Goal: Information Seeking & Learning: Learn about a topic

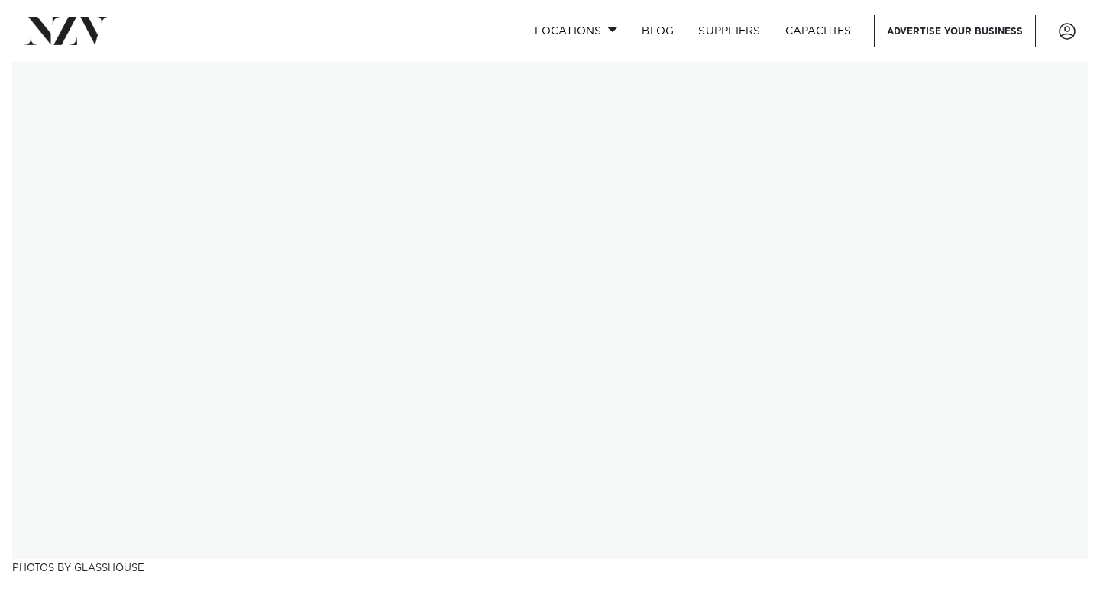
scroll to position [24, 0]
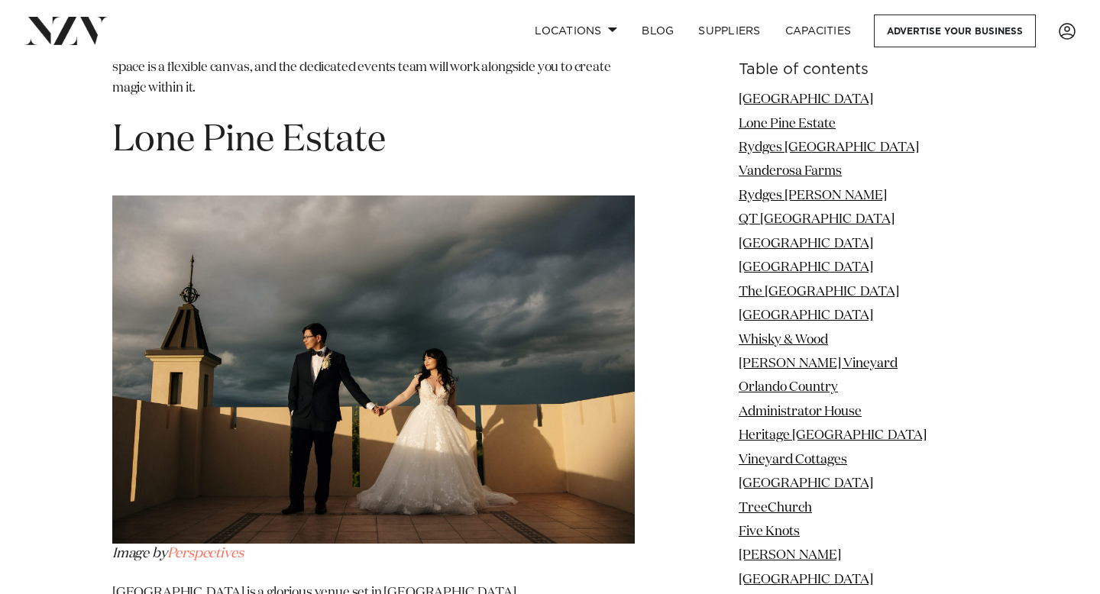
scroll to position [2473, 0]
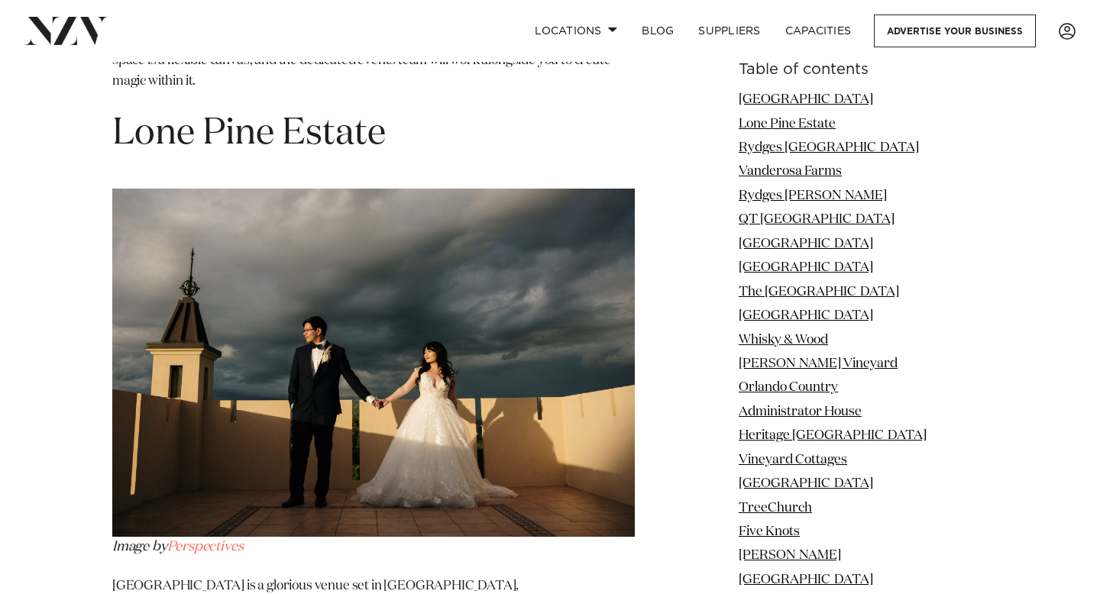
click at [462, 116] on h1 "Lone Pine Estate" at bounding box center [373, 134] width 523 height 48
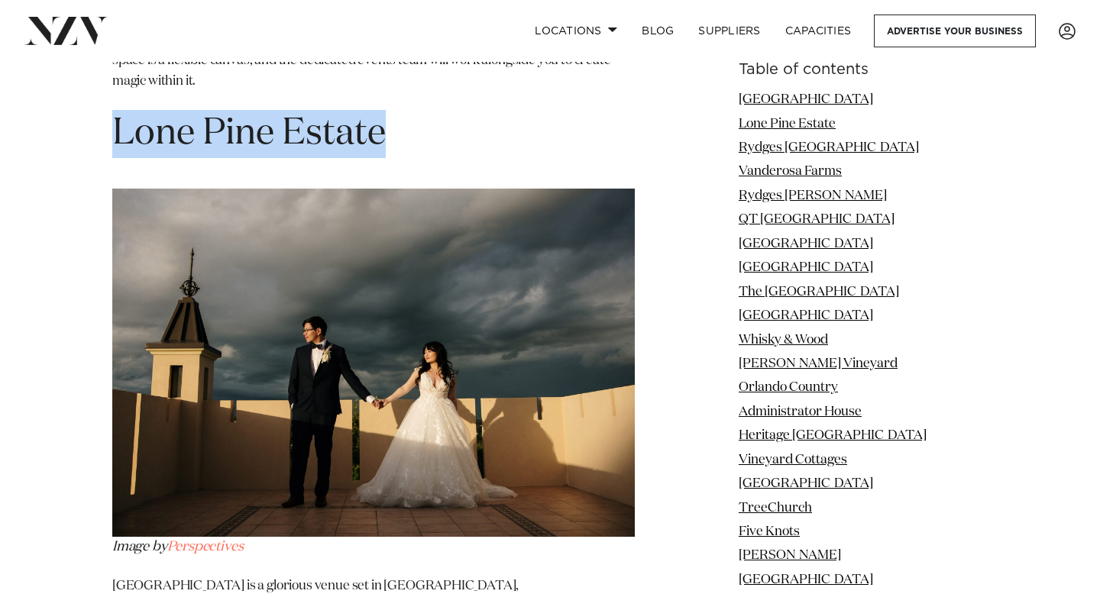
click at [462, 116] on h1 "Lone Pine Estate" at bounding box center [373, 134] width 523 height 48
copy section "Lone Pine Estate"
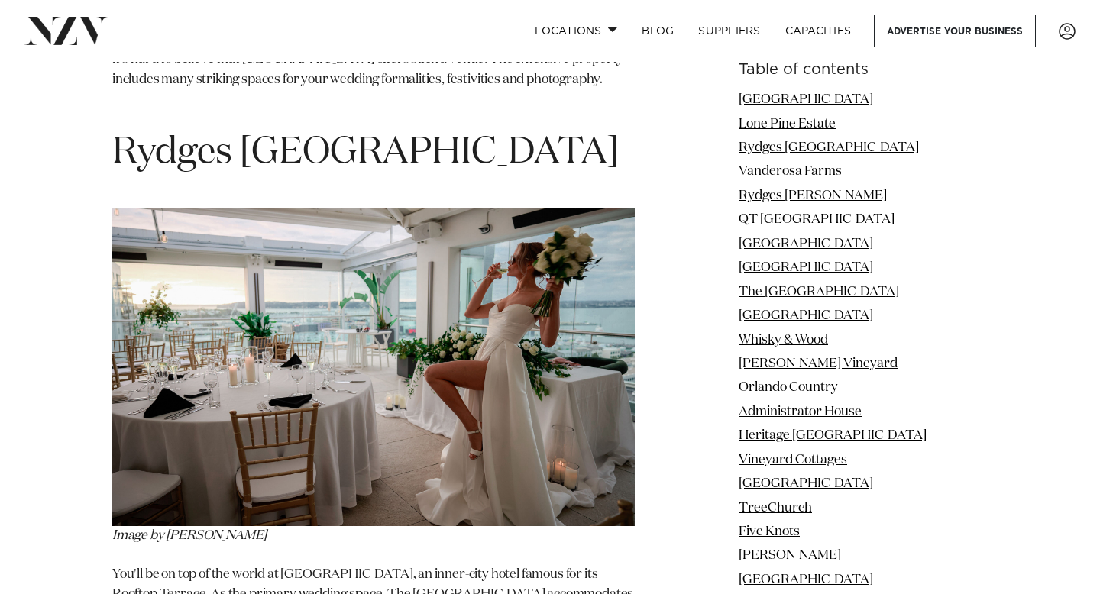
scroll to position [3049, 0]
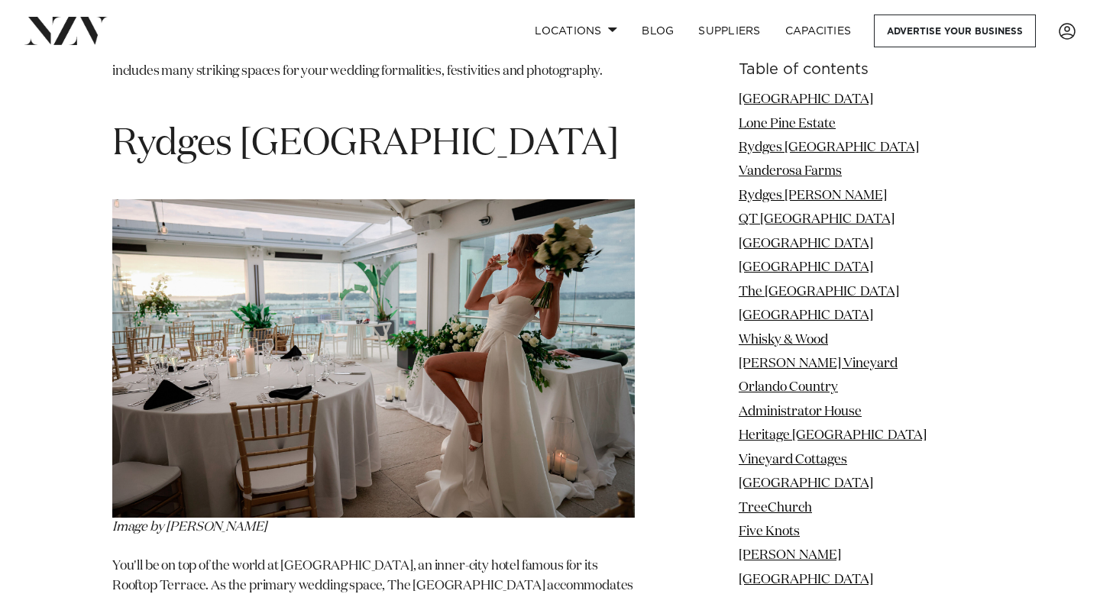
click at [457, 121] on h1 "Rydges [GEOGRAPHIC_DATA]" at bounding box center [373, 145] width 523 height 48
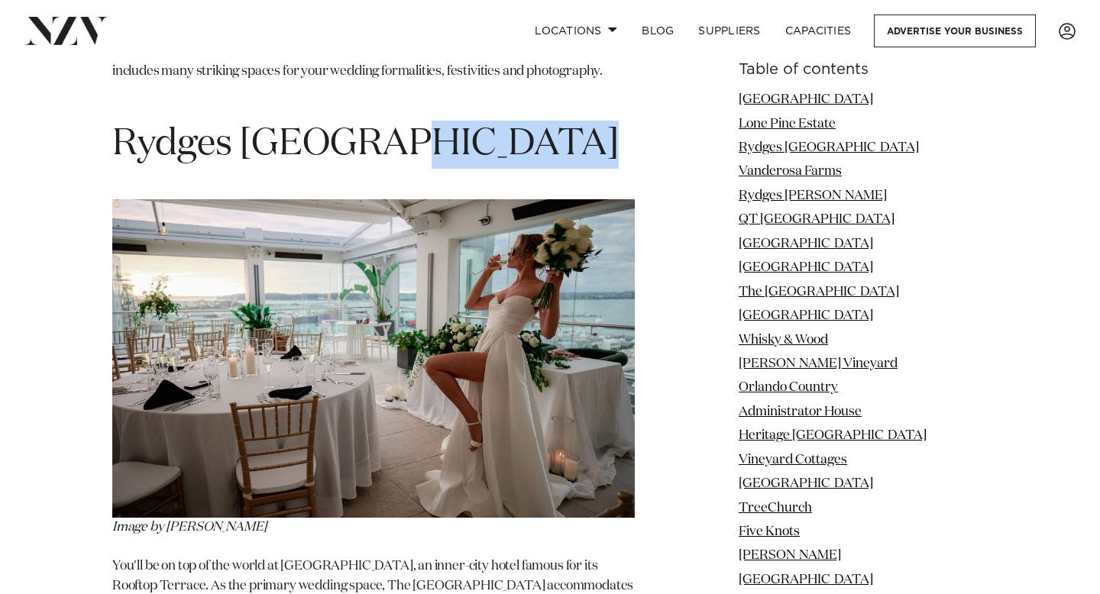
click at [457, 121] on h1 "Rydges [GEOGRAPHIC_DATA]" at bounding box center [373, 145] width 523 height 48
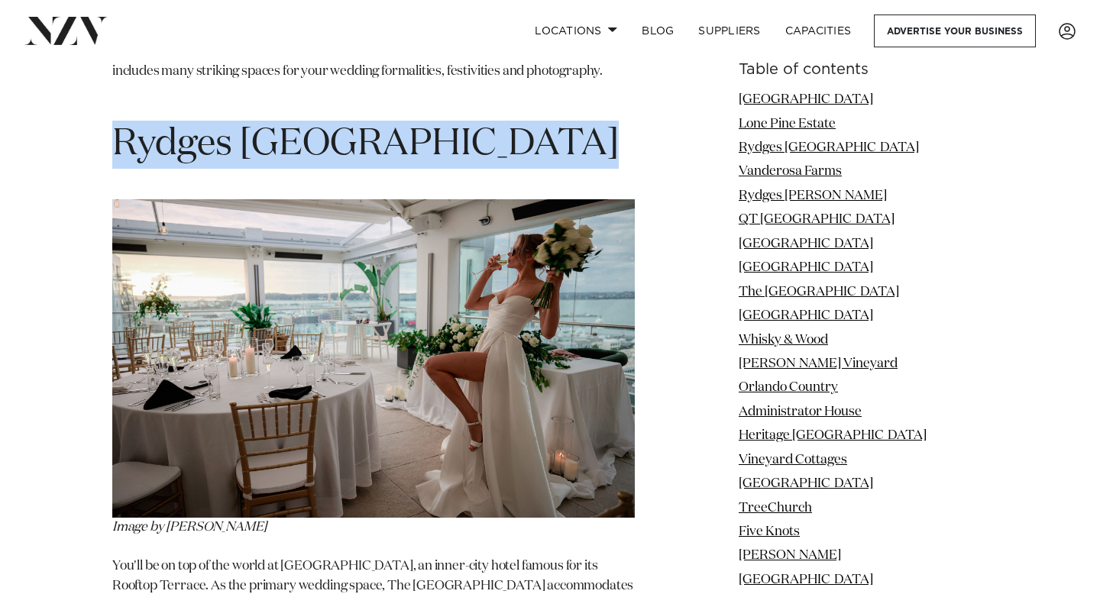
copy section "Rydges [GEOGRAPHIC_DATA]"
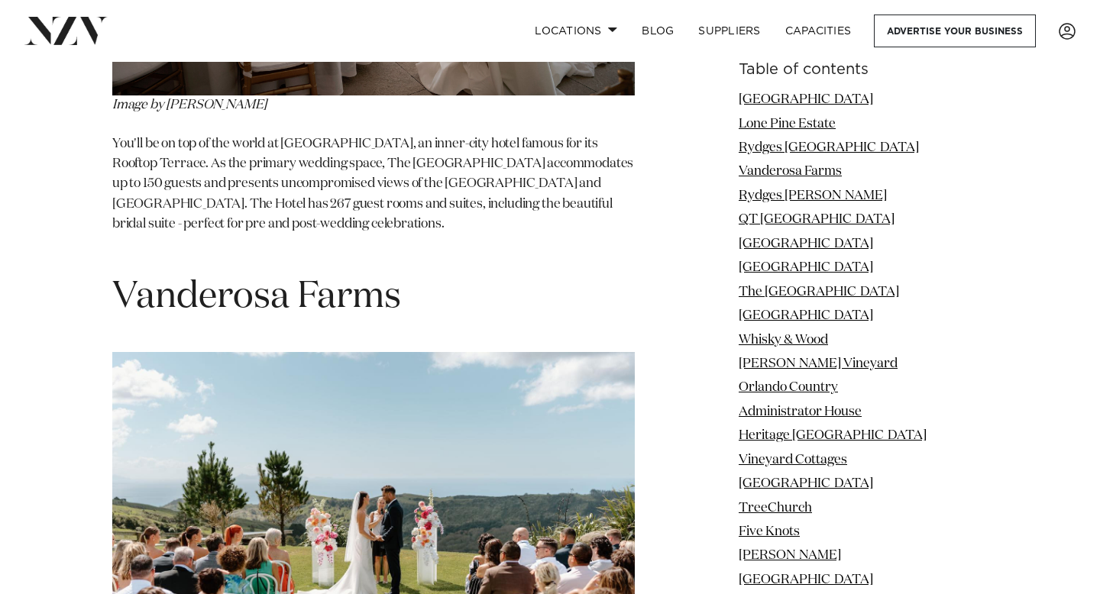
scroll to position [3636, 0]
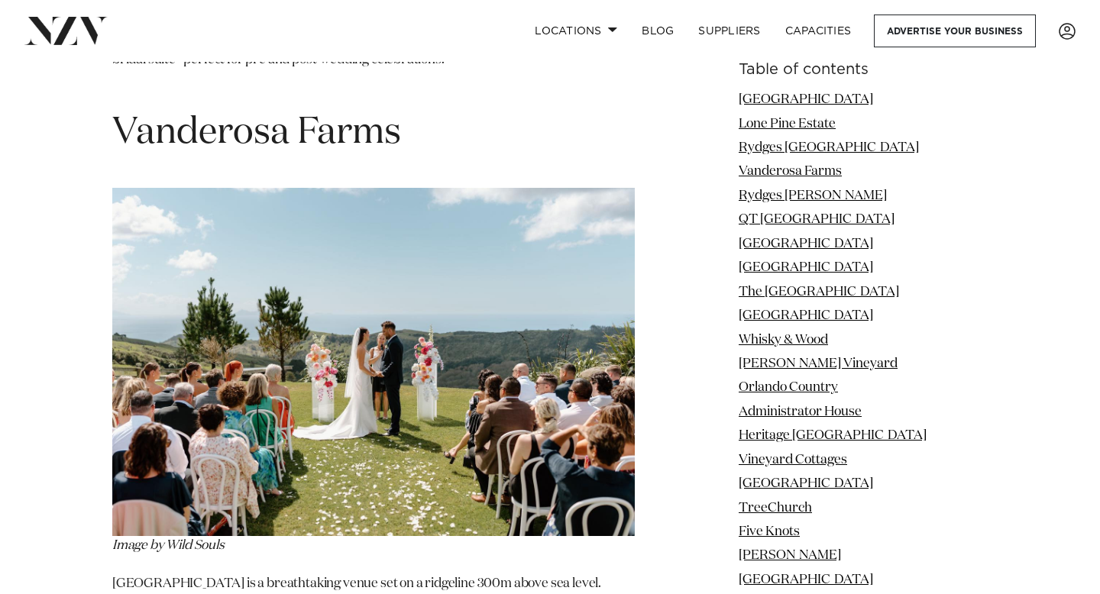
click at [455, 111] on h1 "Vanderosa Farms" at bounding box center [373, 133] width 523 height 48
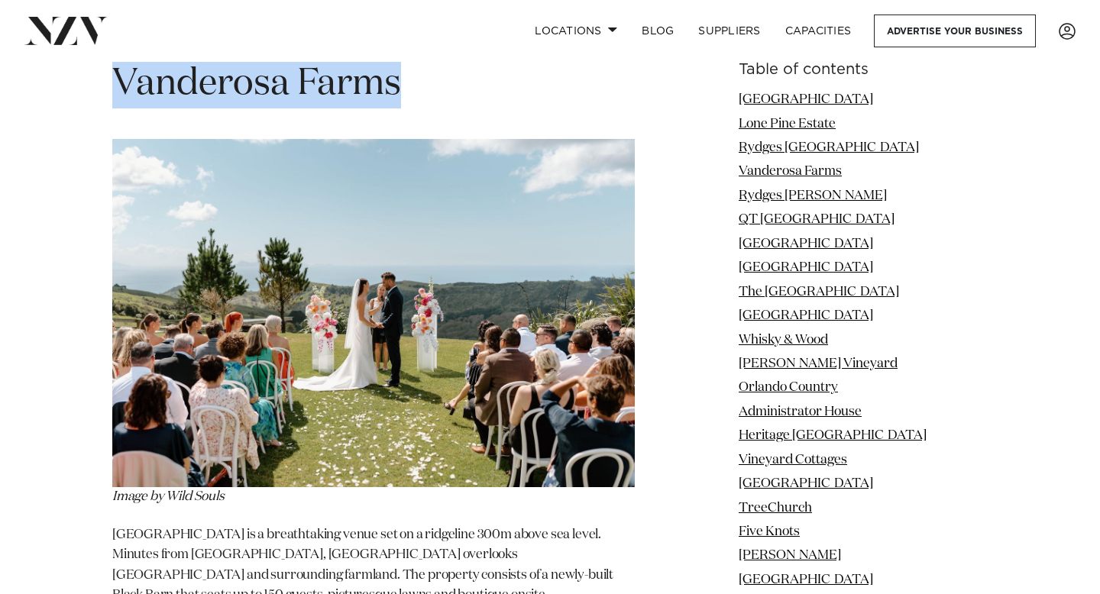
scroll to position [3541, 0]
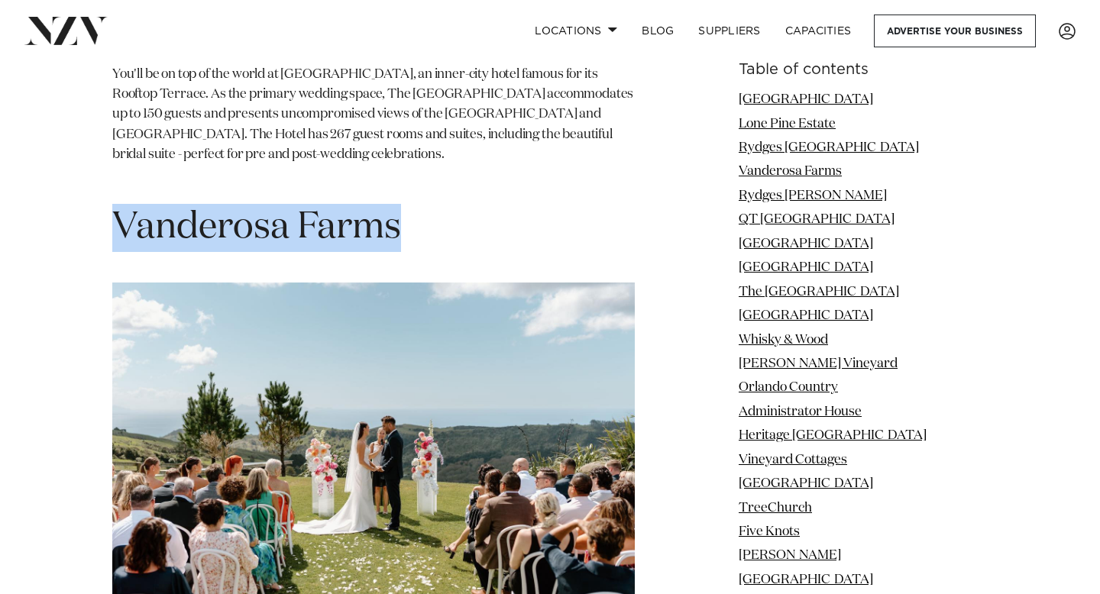
copy section "Vanderosa Farms"
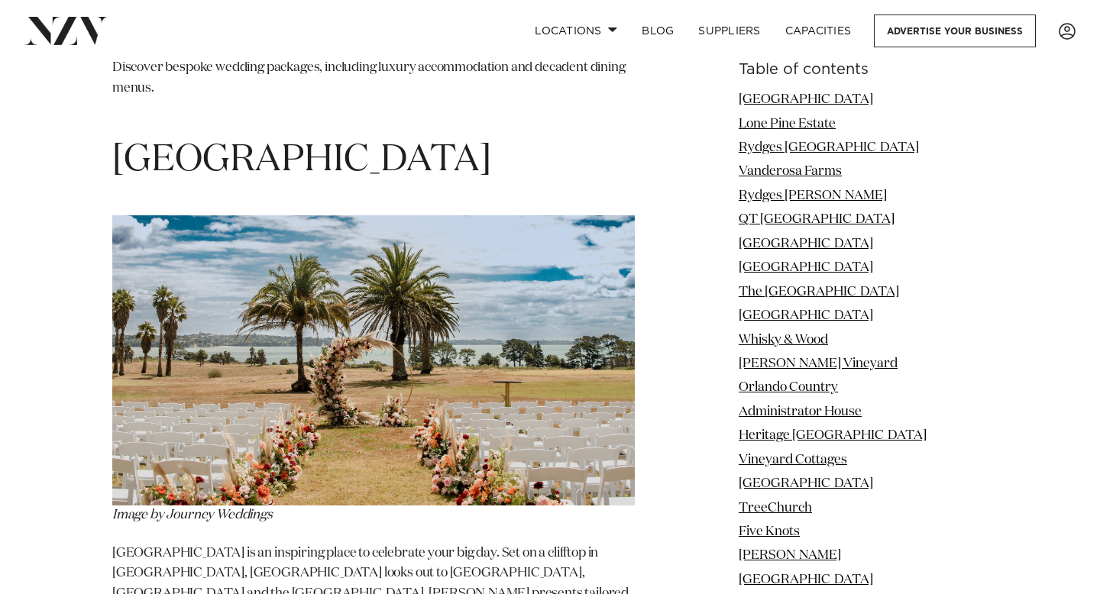
scroll to position [5349, 0]
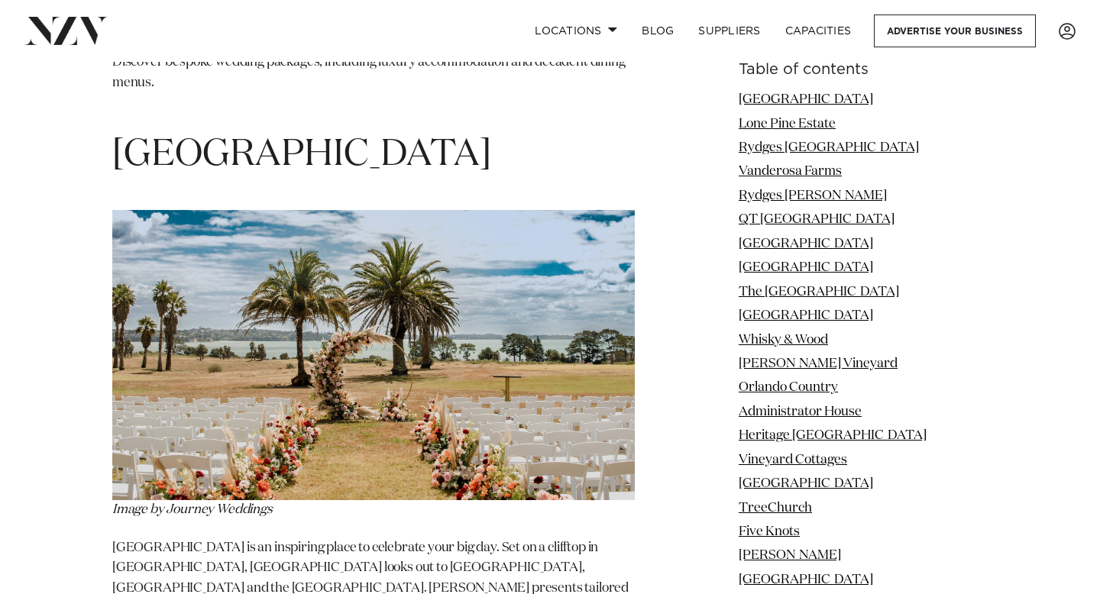
click at [618, 131] on h1 "[GEOGRAPHIC_DATA]" at bounding box center [373, 155] width 523 height 48
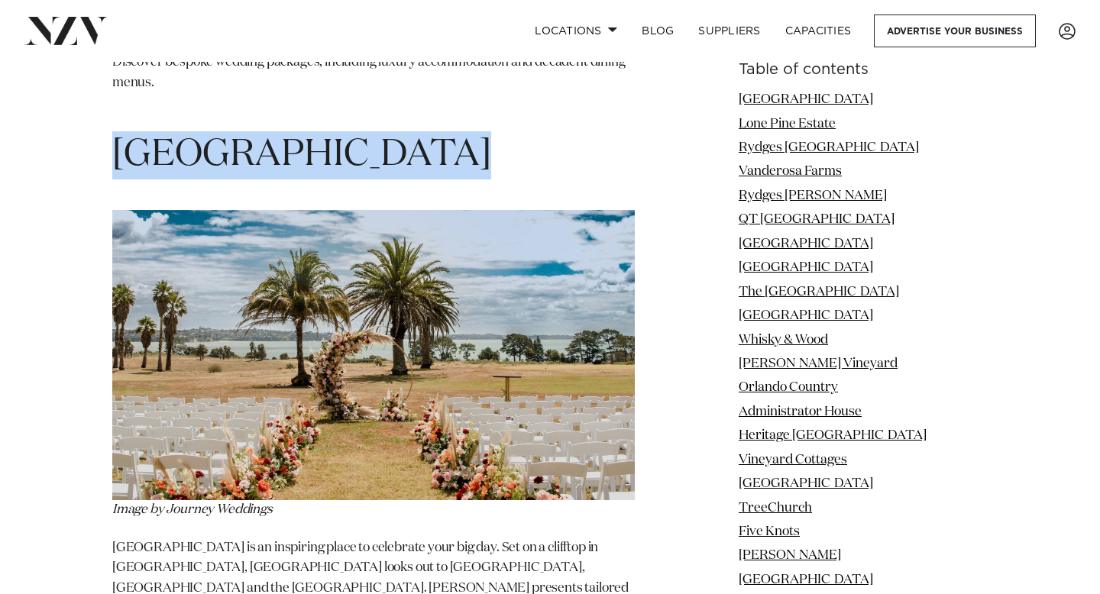
click at [618, 131] on h1 "[GEOGRAPHIC_DATA]" at bounding box center [373, 155] width 523 height 48
copy section "[GEOGRAPHIC_DATA]"
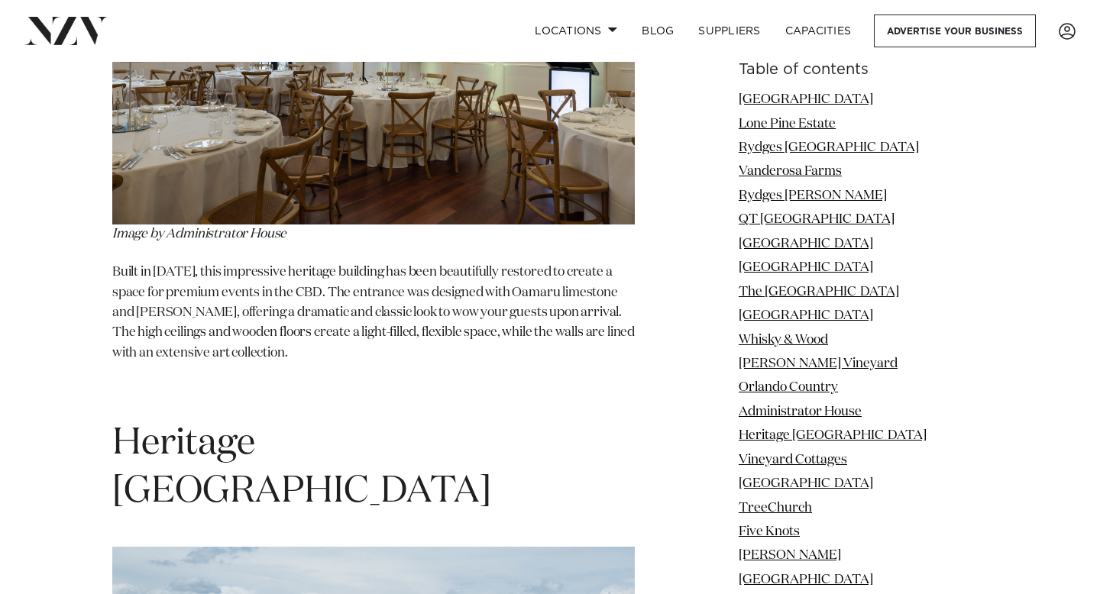
scroll to position [10050, 0]
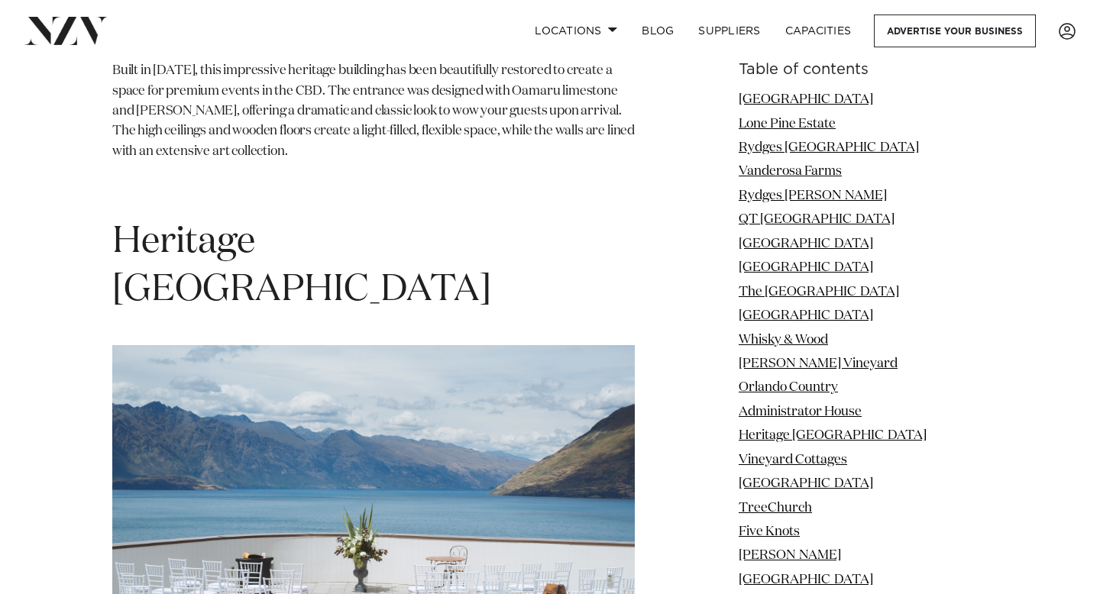
click at [508, 219] on h1 "Heritage [GEOGRAPHIC_DATA]" at bounding box center [373, 267] width 523 height 96
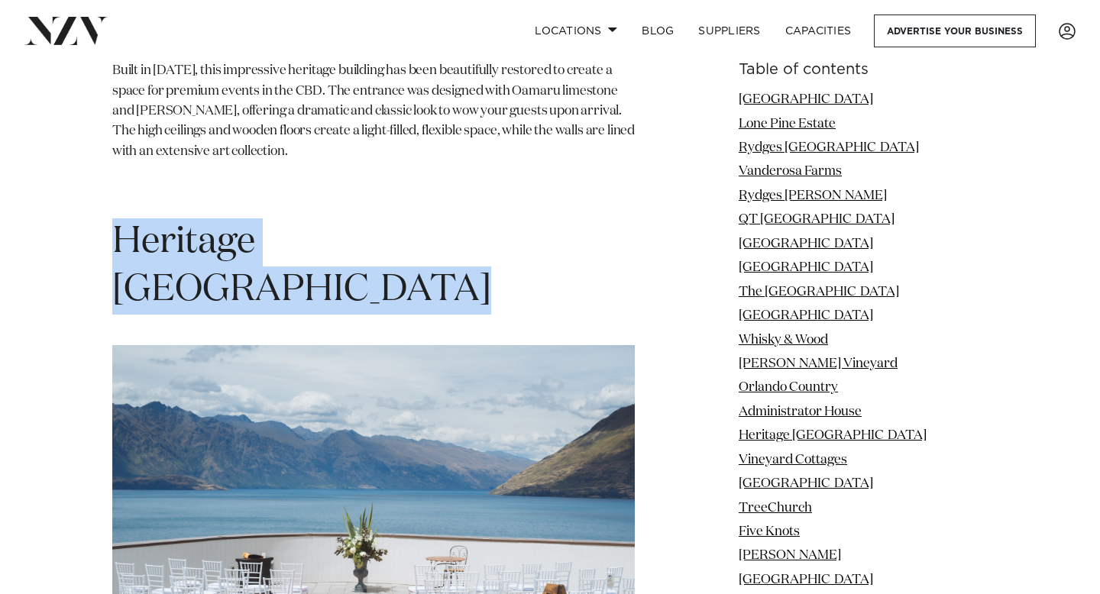
copy section "Heritage [GEOGRAPHIC_DATA]"
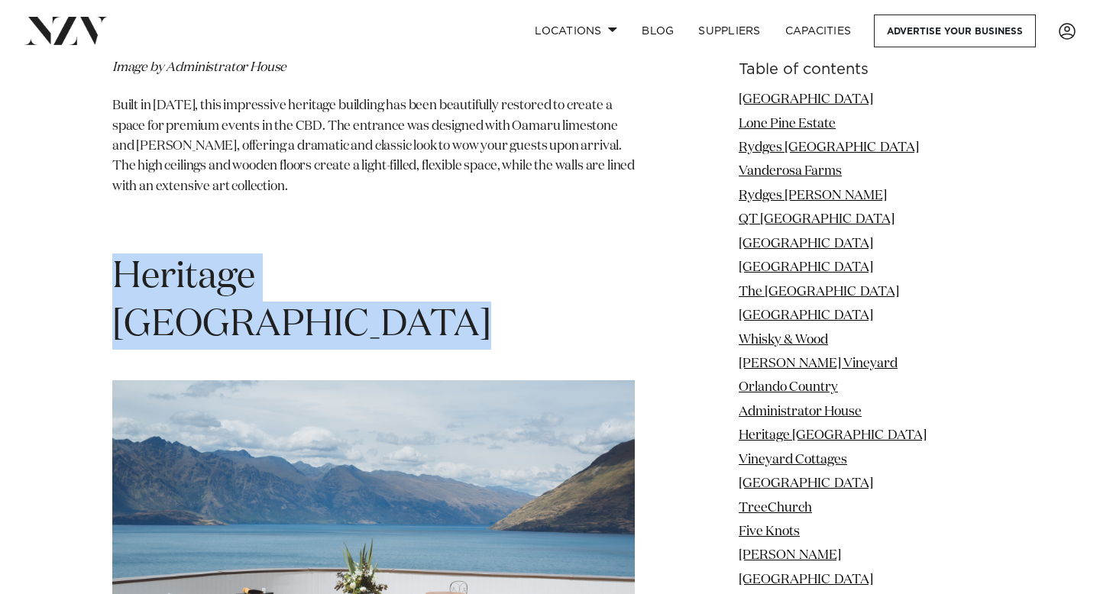
scroll to position [10015, 0]
copy section "Heritage [GEOGRAPHIC_DATA]"
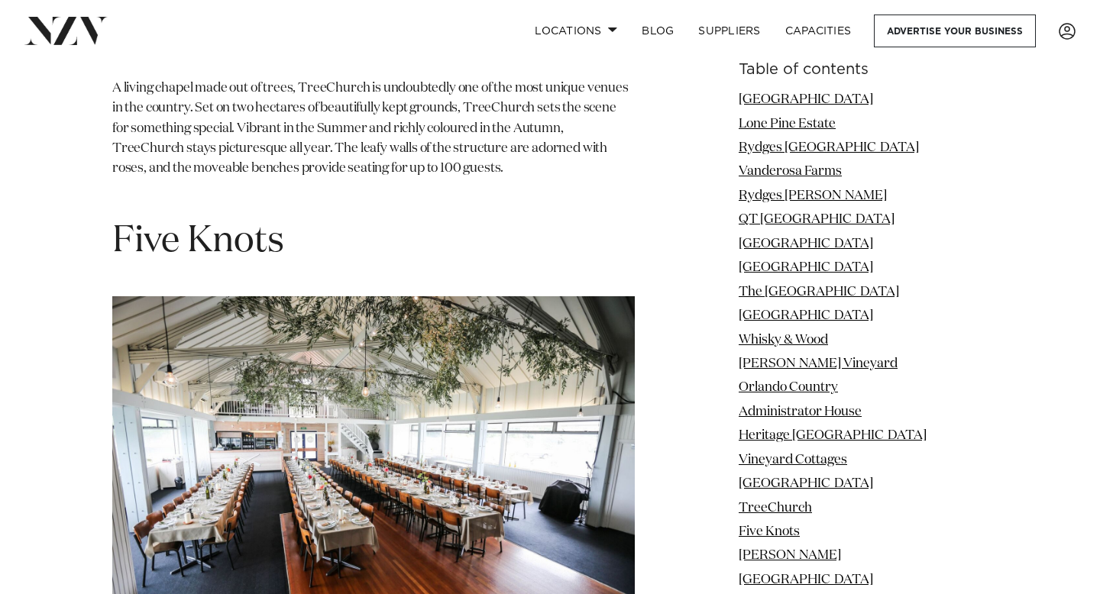
scroll to position [12571, 0]
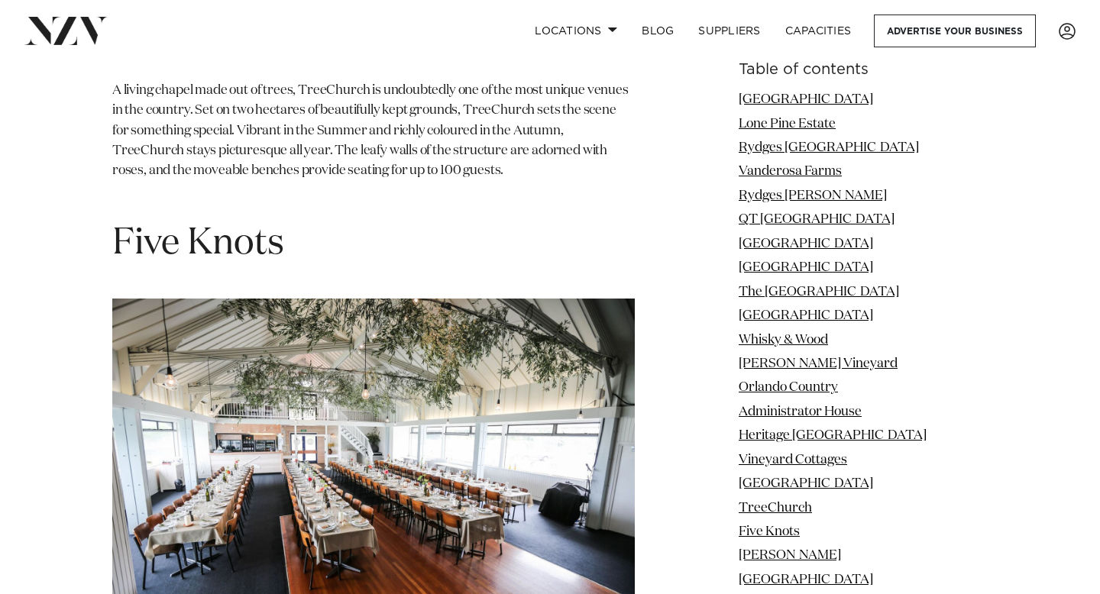
click at [322, 220] on h1 "Five Knots" at bounding box center [373, 244] width 523 height 48
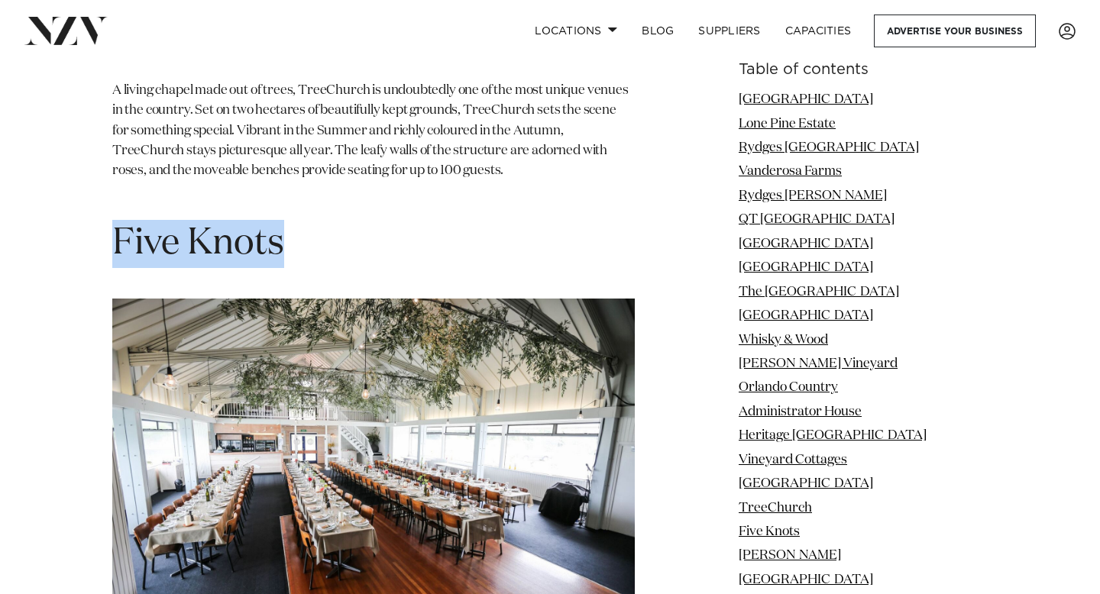
copy section "Five Knots"
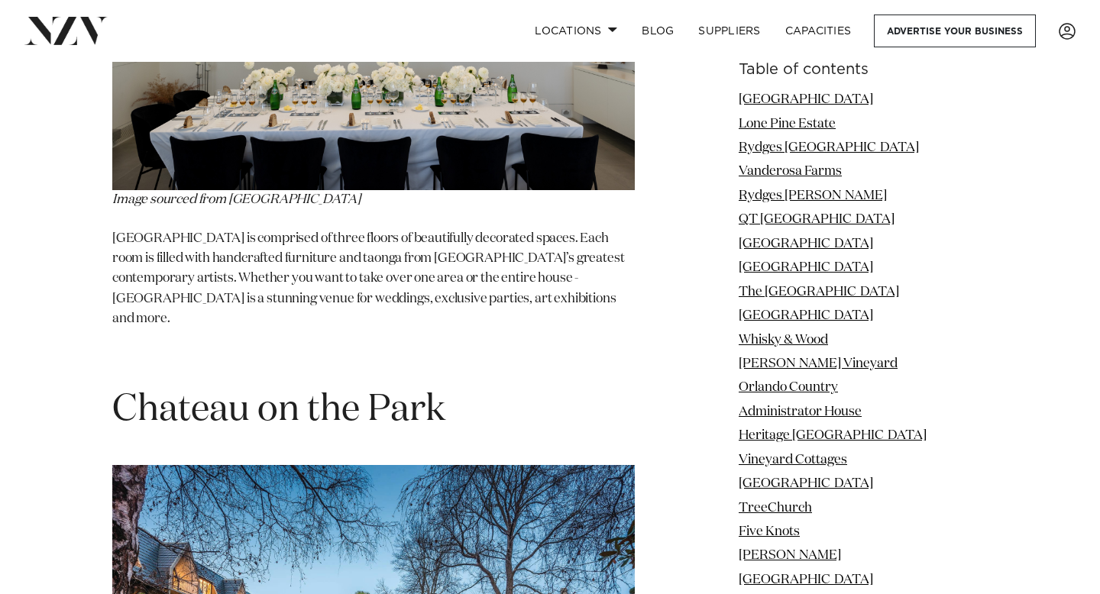
scroll to position [14346, 0]
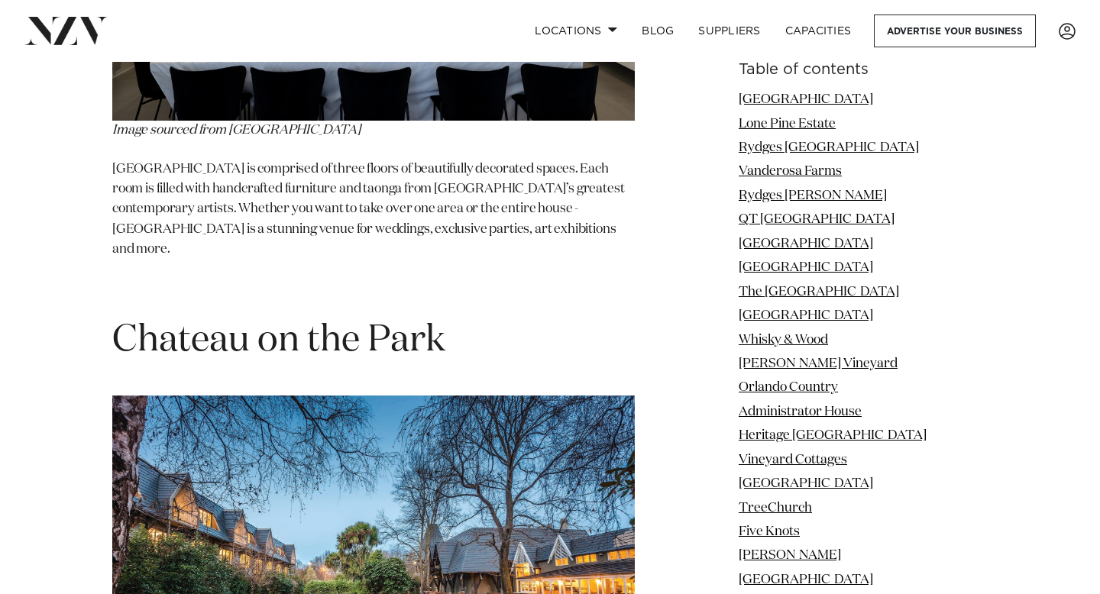
click at [517, 317] on h1 "Chateau on the Park" at bounding box center [373, 341] width 523 height 48
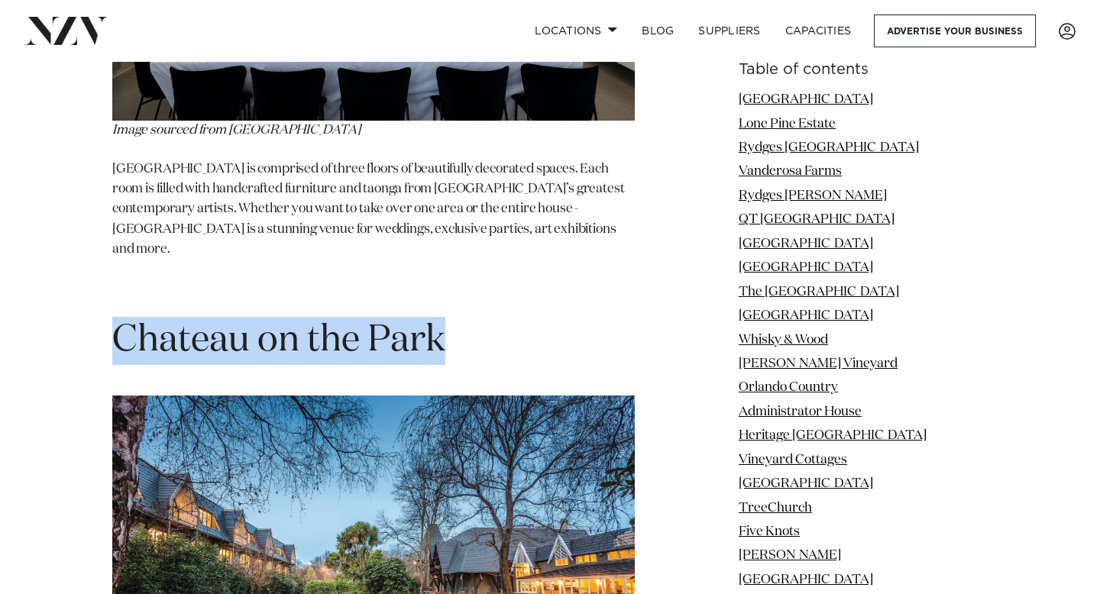
copy section "Chateau on the Park"
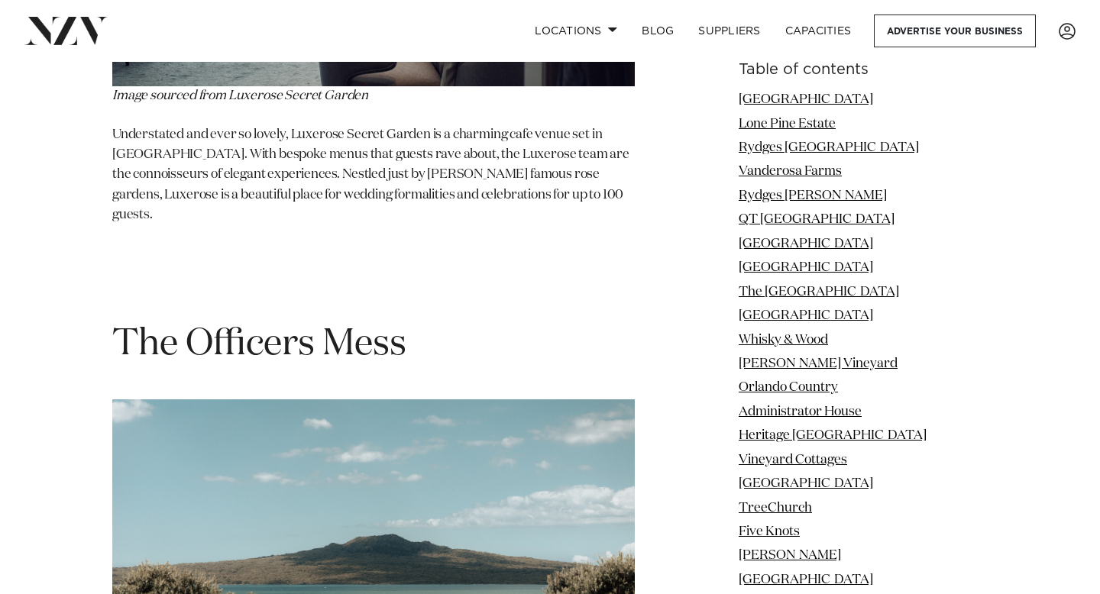
scroll to position [15607, 0]
click at [446, 320] on h1 "The Officers Mess" at bounding box center [373, 344] width 523 height 48
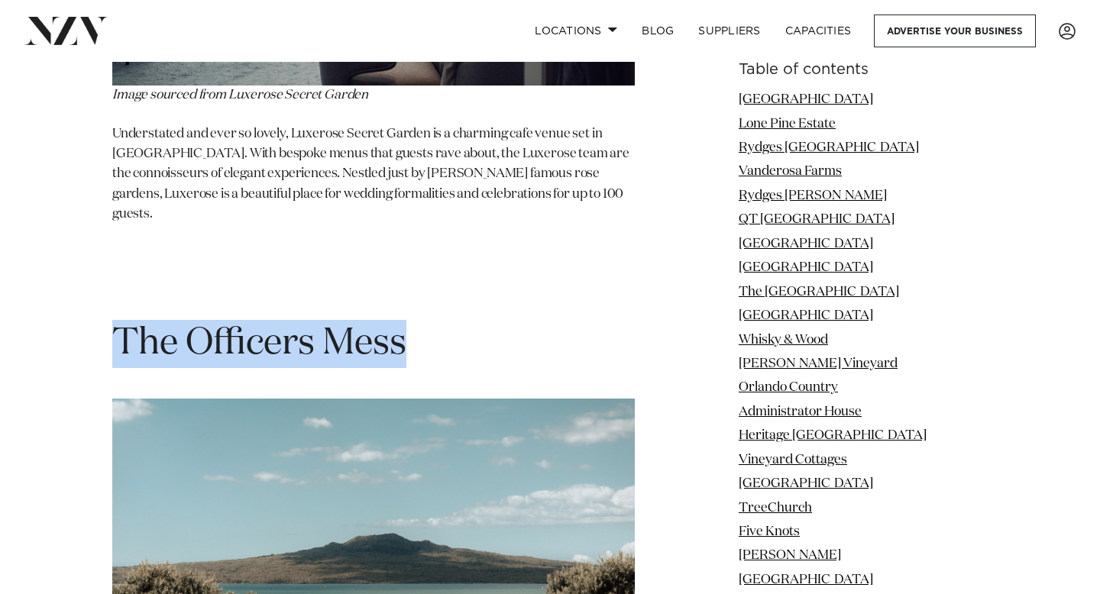
copy section "The Officers Mess"
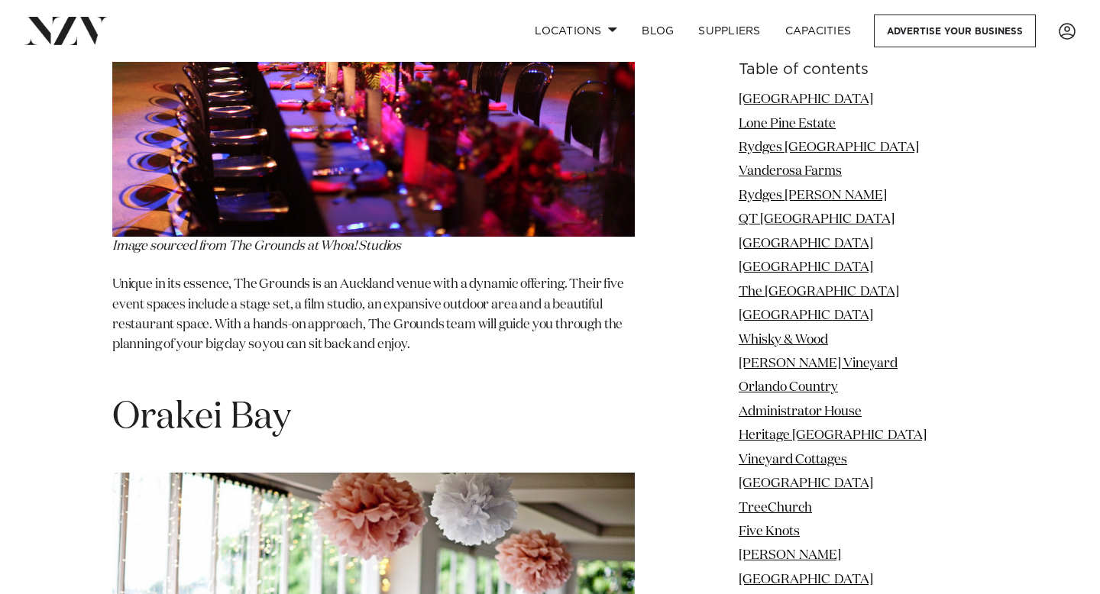
scroll to position [18601, 0]
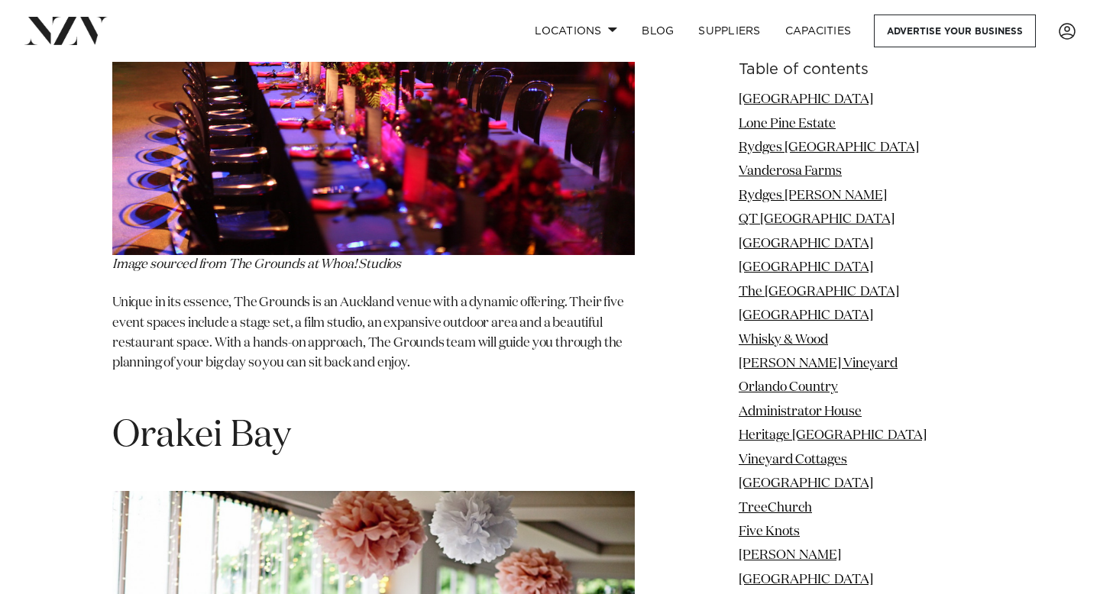
click at [462, 413] on h1 "Orakei Bay" at bounding box center [373, 437] width 523 height 48
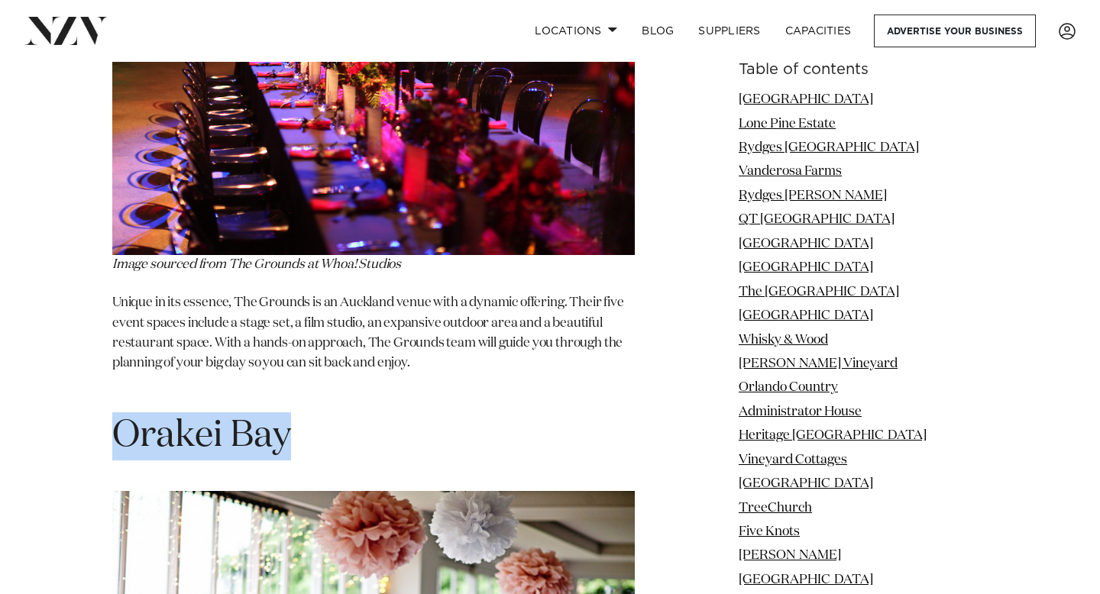
copy section "Orakei Bay"
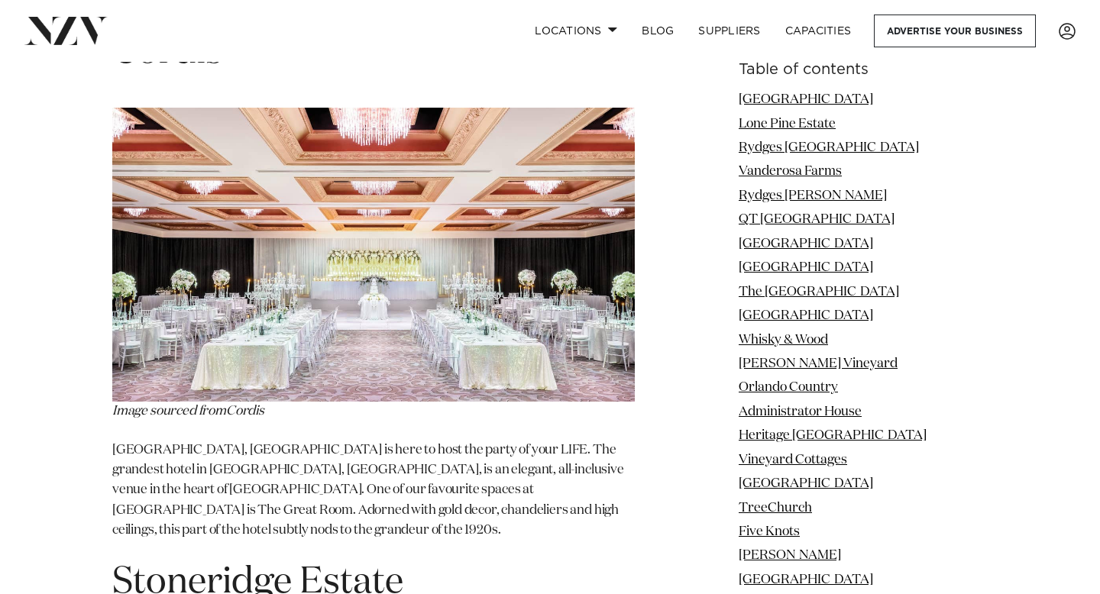
scroll to position [23737, 0]
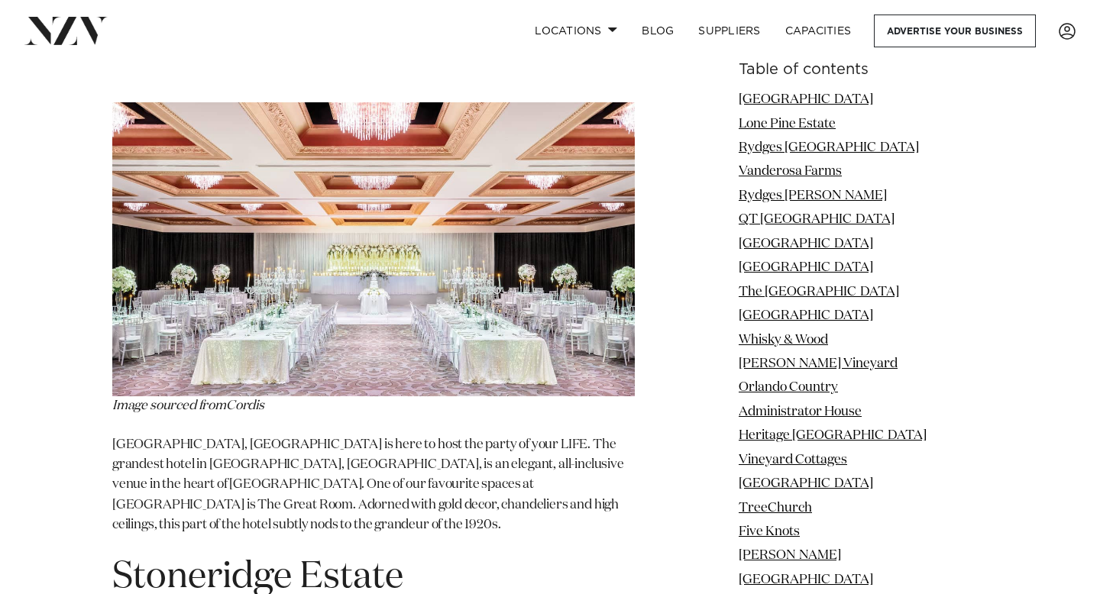
click at [501, 554] on h1 "Stoneridge Estate" at bounding box center [373, 578] width 523 height 48
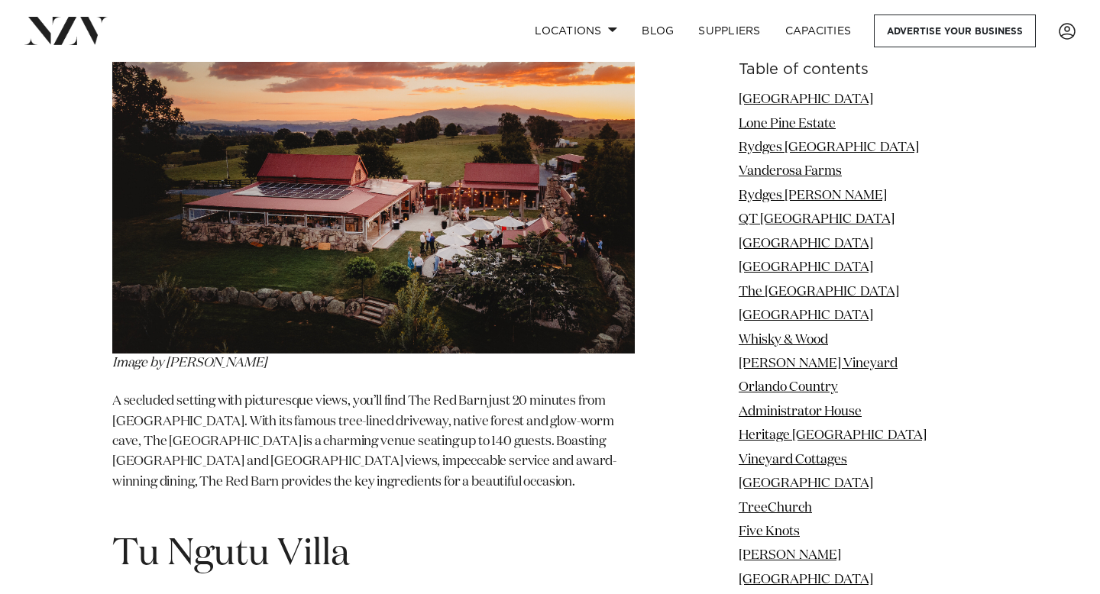
scroll to position [24961, 0]
click at [381, 530] on h1 "Tu Ngutu Villa" at bounding box center [373, 554] width 523 height 48
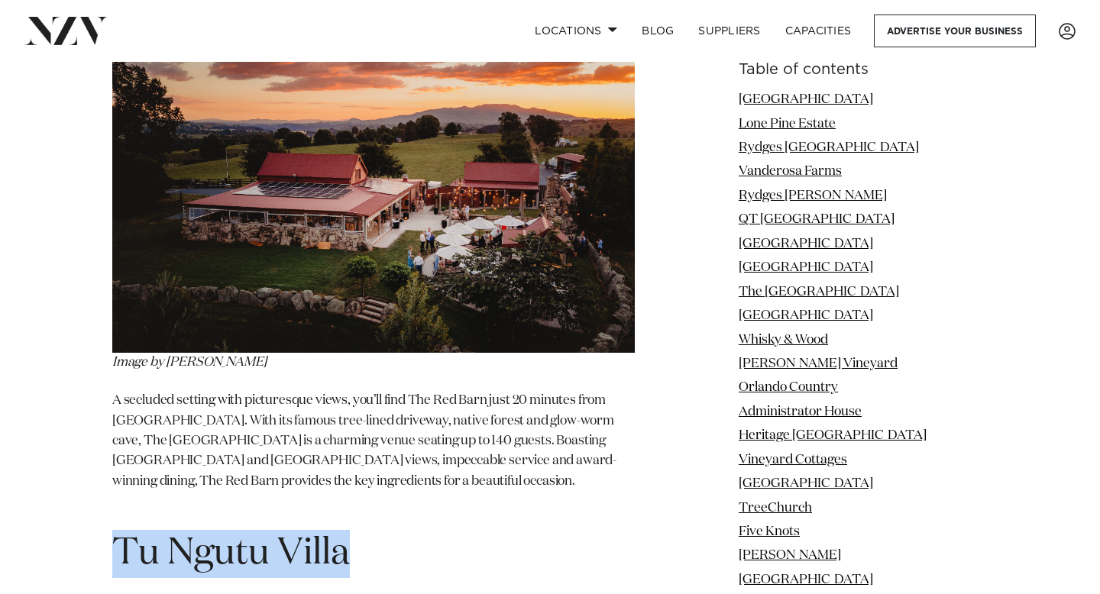
click at [381, 530] on h1 "Tu Ngutu Villa" at bounding box center [373, 554] width 523 height 48
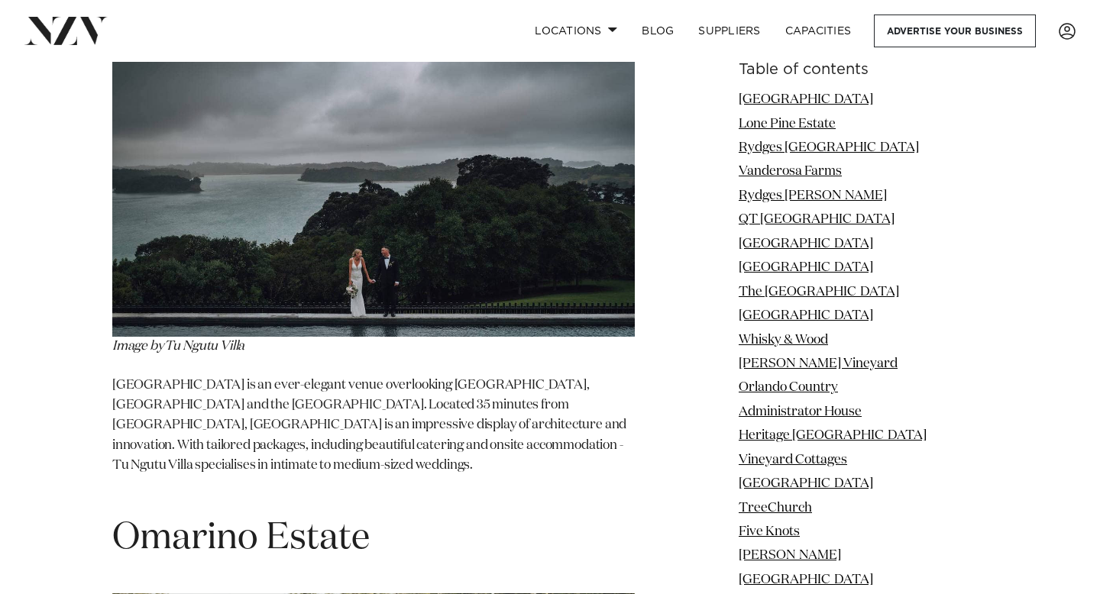
scroll to position [25545, 0]
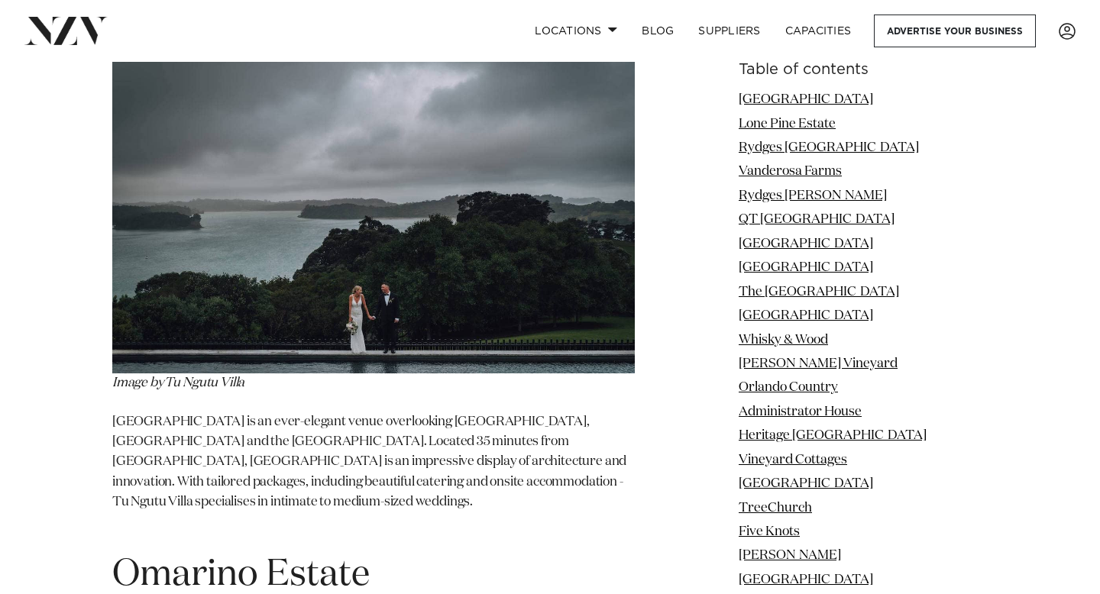
click at [368, 557] on span "Omarino Estate" at bounding box center [241, 575] width 258 height 37
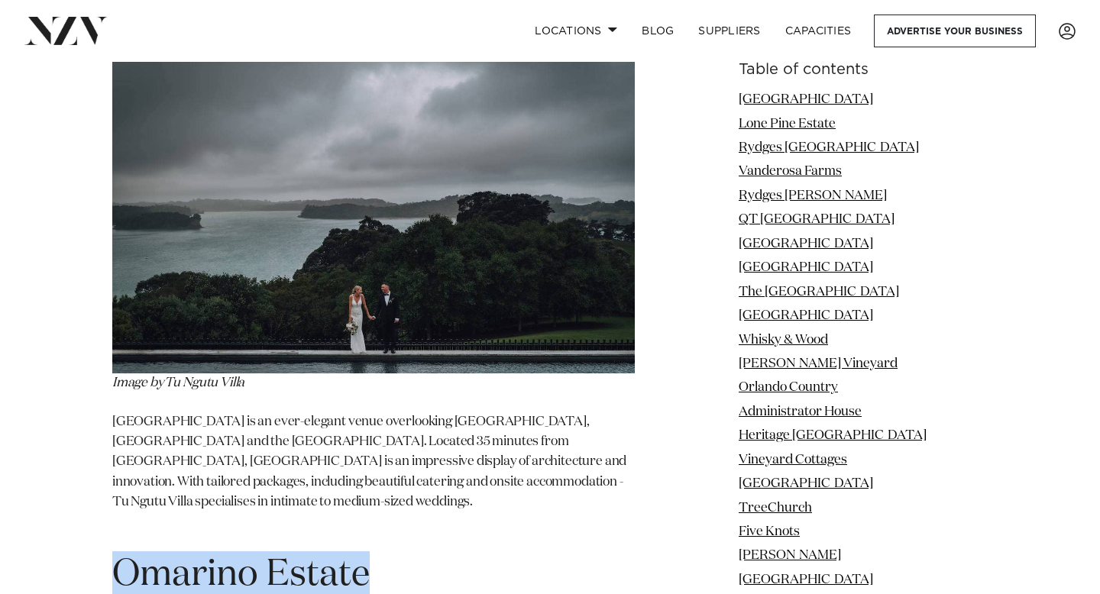
click at [368, 557] on span "Omarino Estate" at bounding box center [241, 575] width 258 height 37
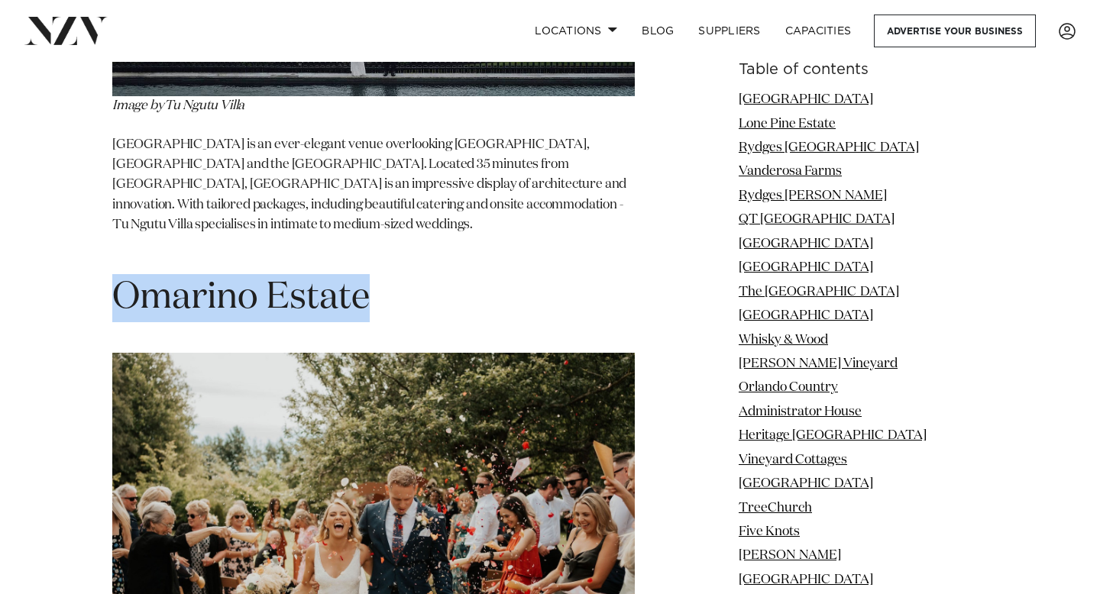
scroll to position [26209, 0]
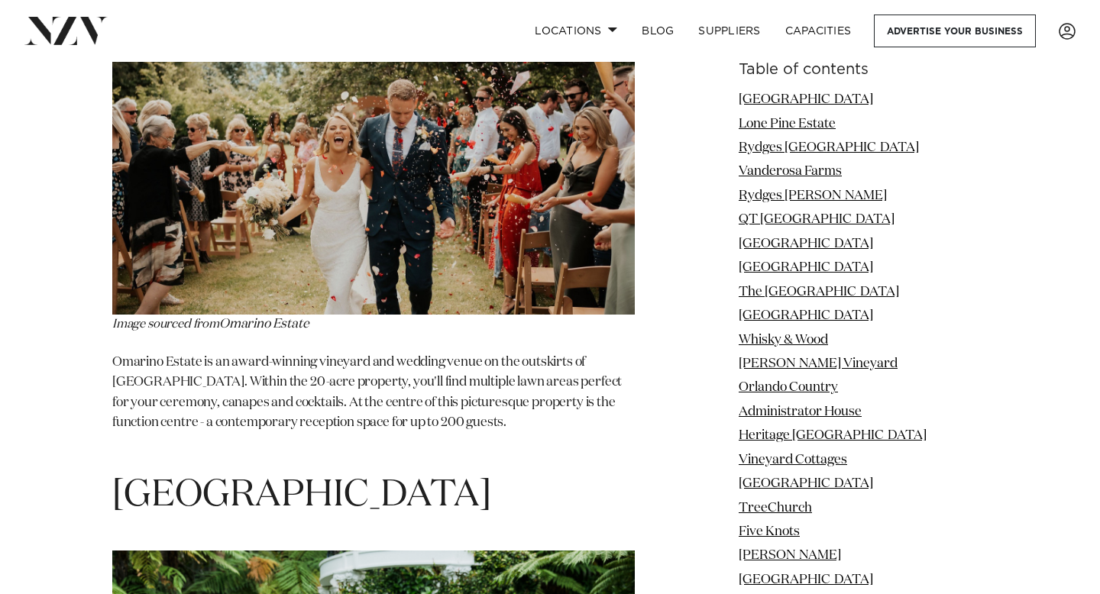
click at [274, 472] on h1 "[GEOGRAPHIC_DATA]" at bounding box center [373, 496] width 523 height 48
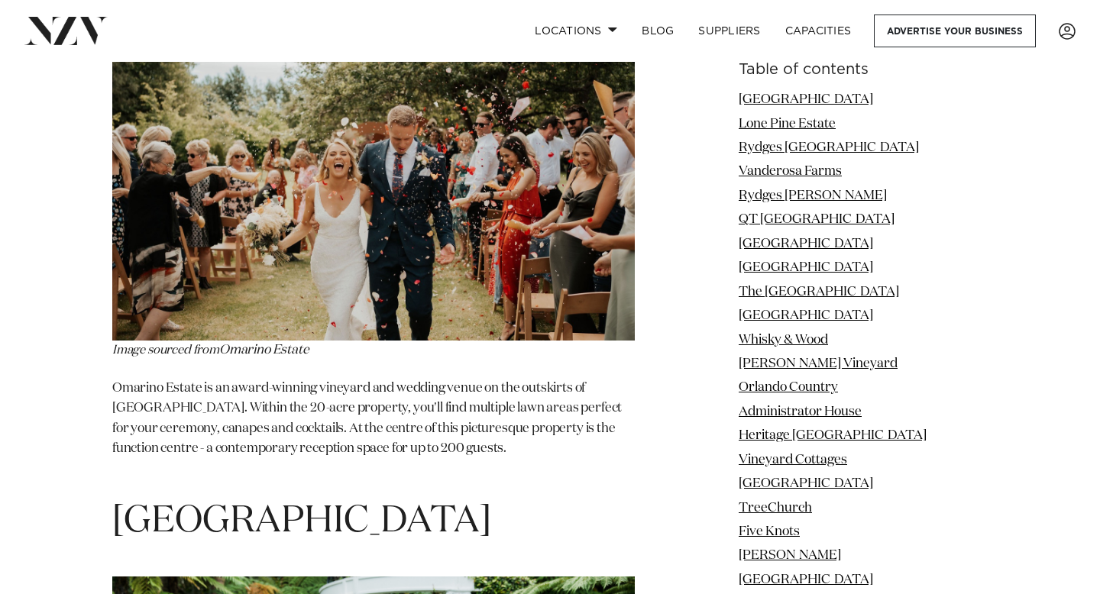
scroll to position [26162, 0]
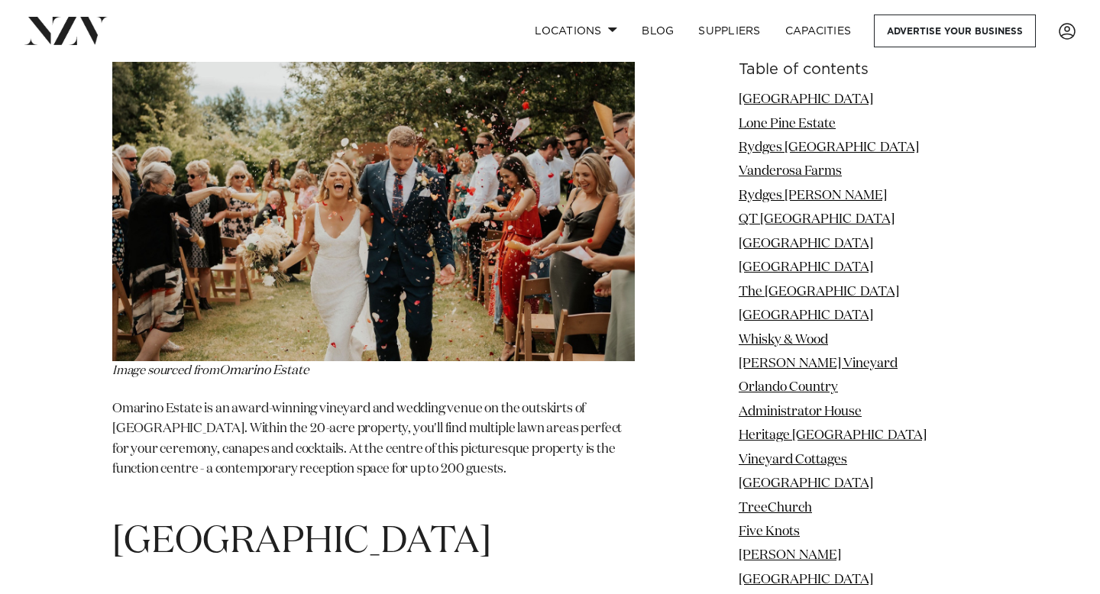
click at [261, 519] on h1 "[GEOGRAPHIC_DATA]" at bounding box center [373, 543] width 523 height 48
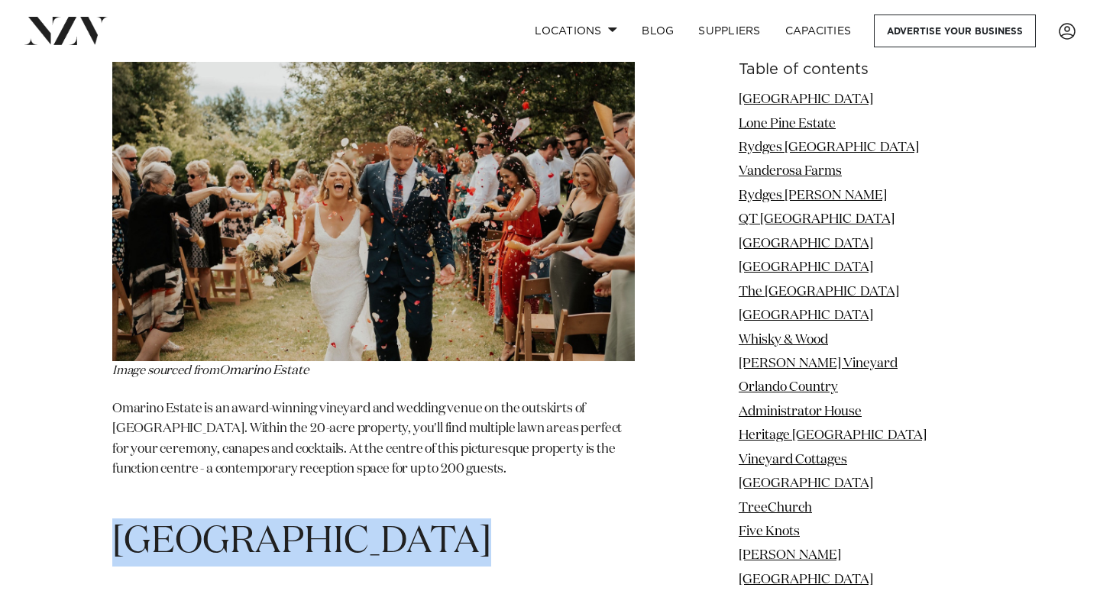
click at [261, 519] on h1 "[GEOGRAPHIC_DATA]" at bounding box center [373, 543] width 523 height 48
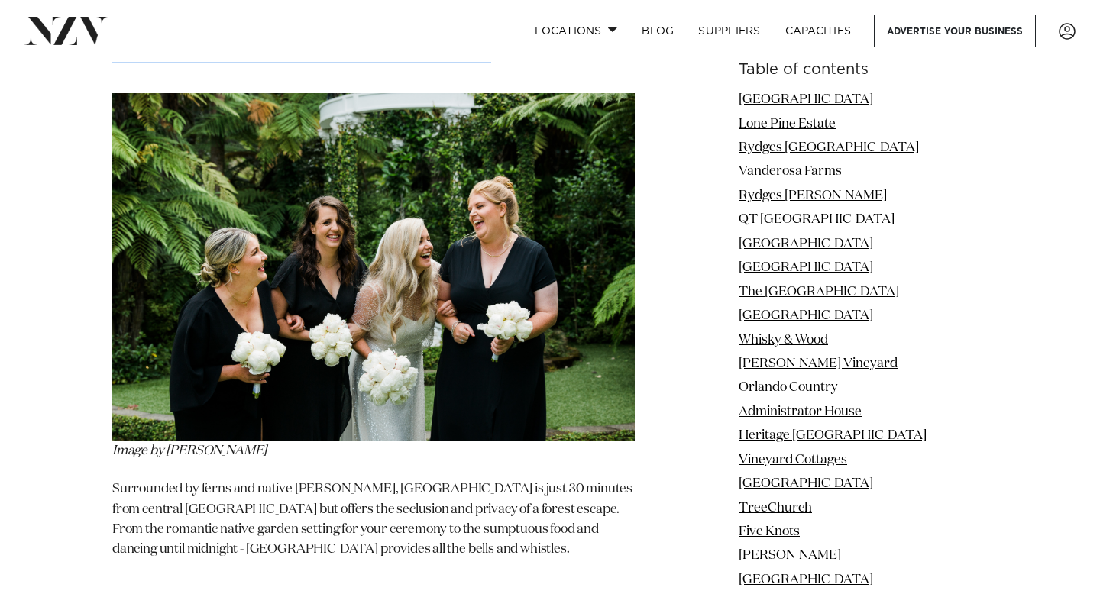
scroll to position [26681, 0]
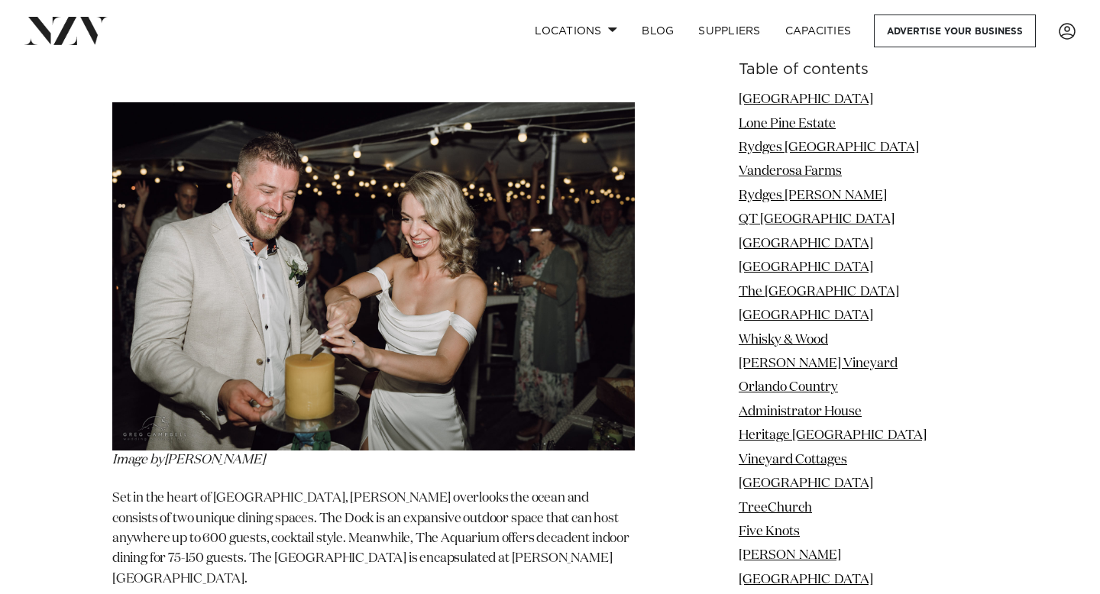
scroll to position [27833, 0]
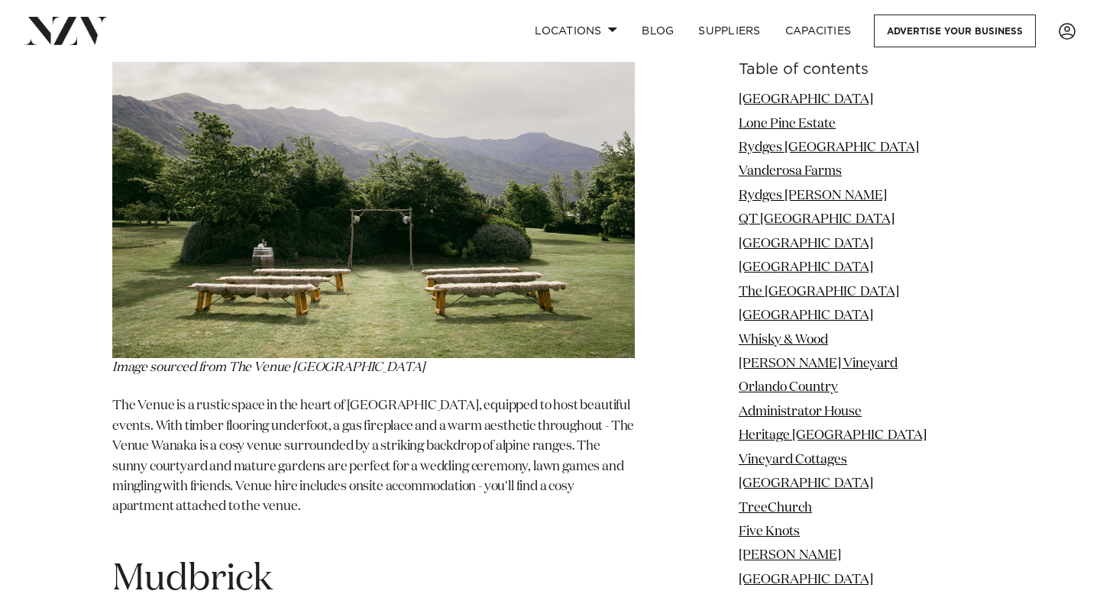
scroll to position [29145, 0]
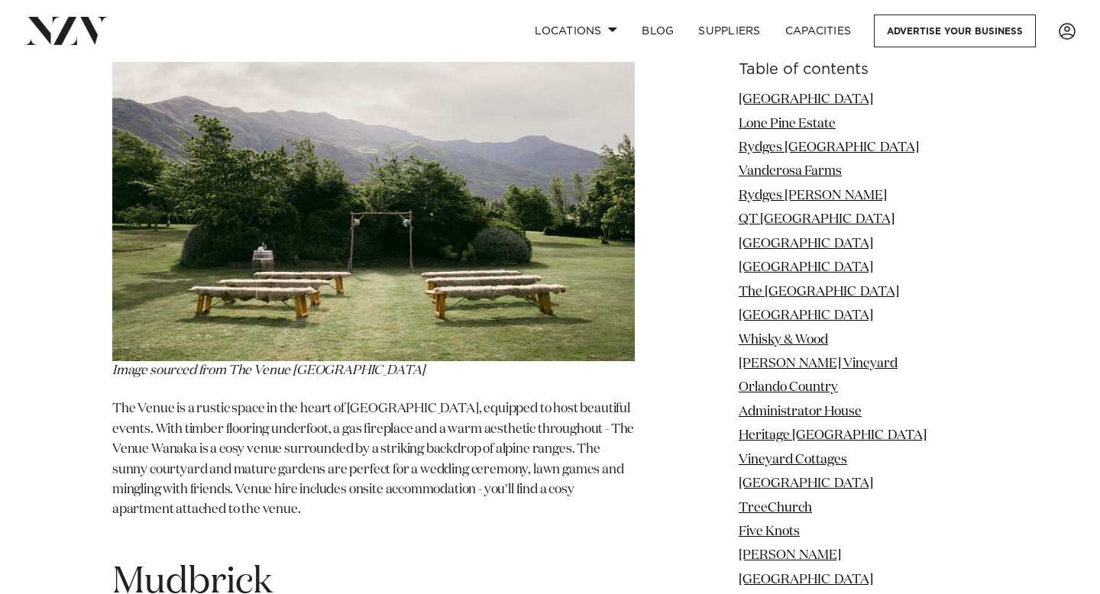
click at [377, 559] on h1 "Mudbrick" at bounding box center [373, 583] width 523 height 48
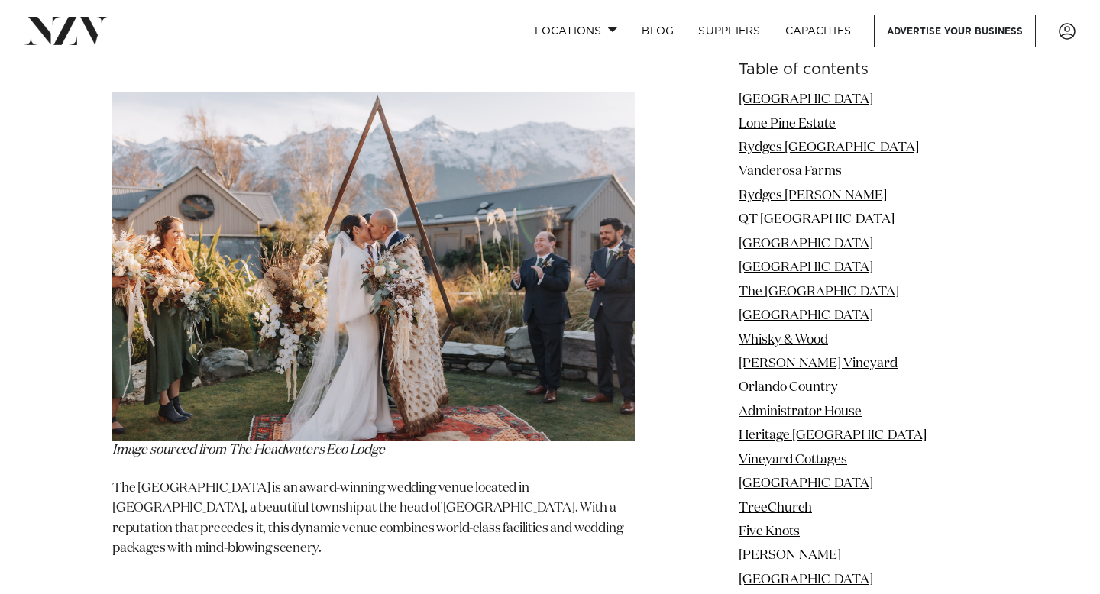
scroll to position [31516, 0]
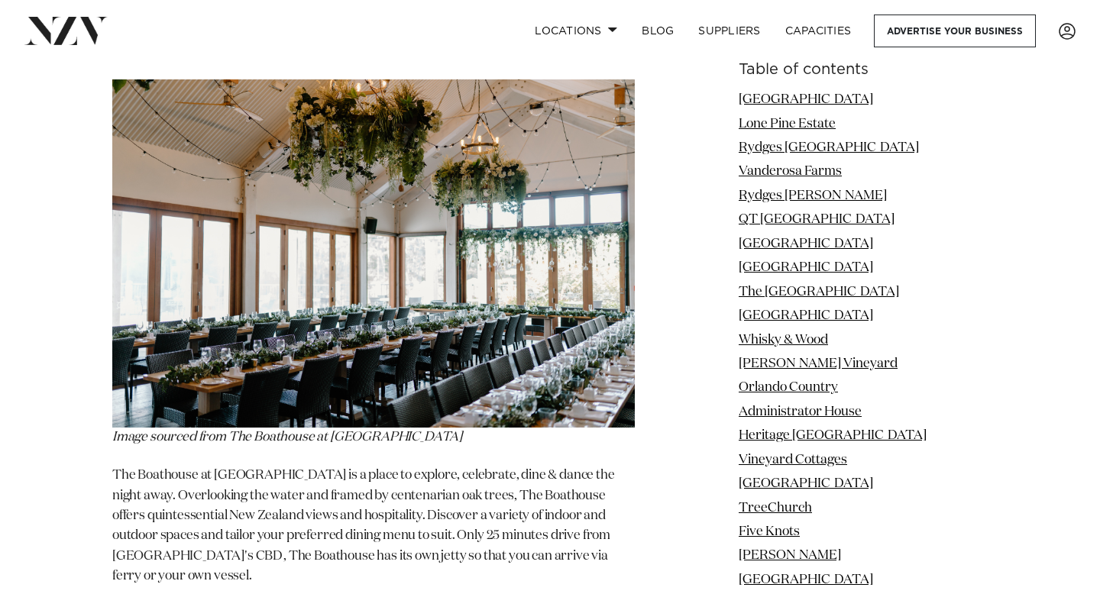
scroll to position [33332, 0]
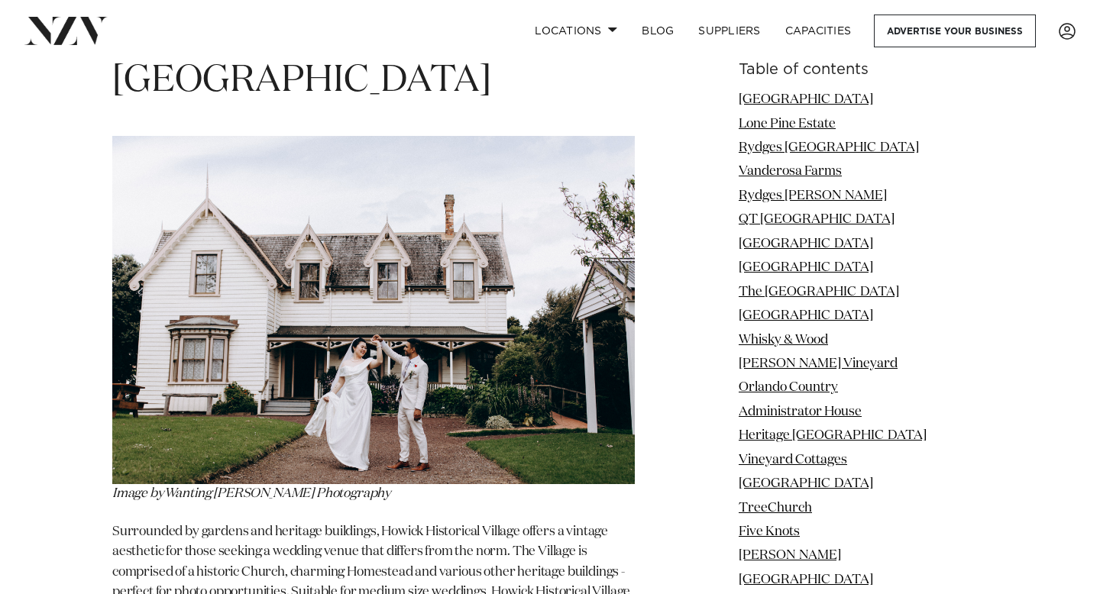
scroll to position [35070, 0]
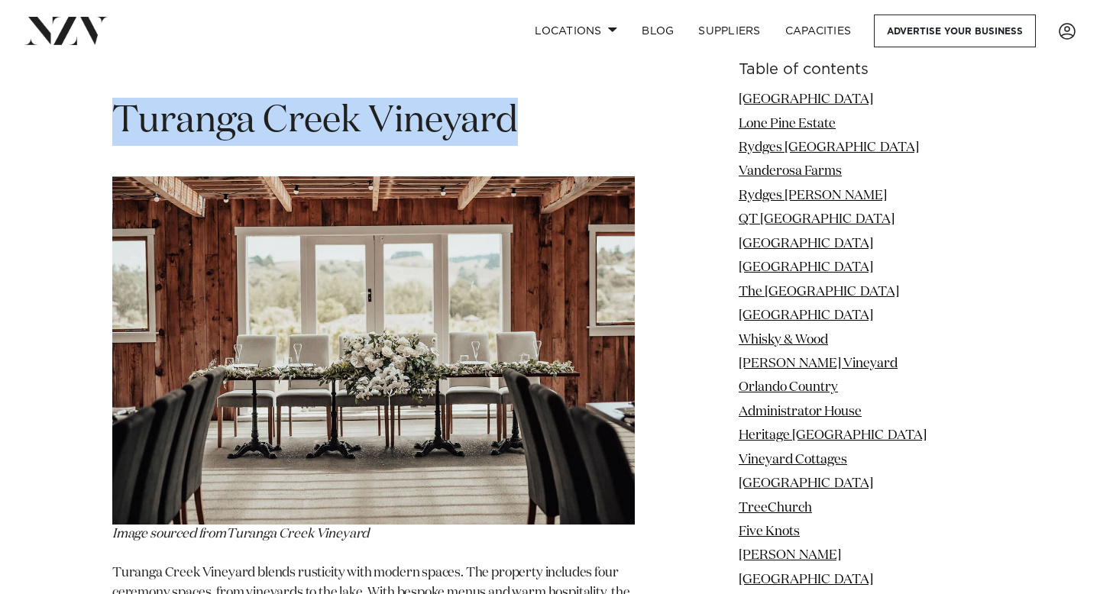
scroll to position [35652, 0]
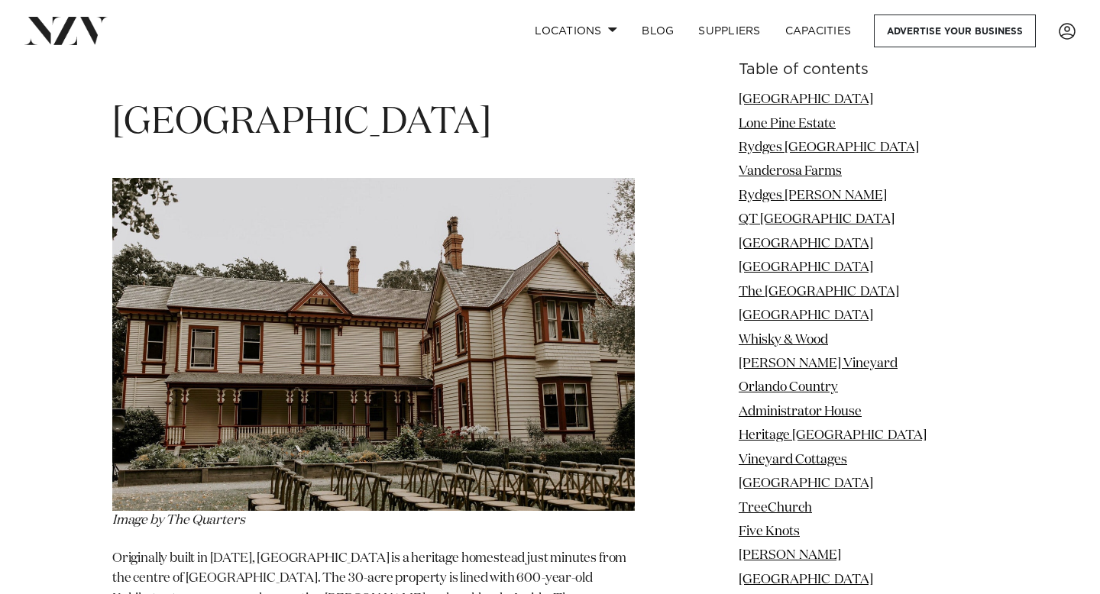
scroll to position [36878, 0]
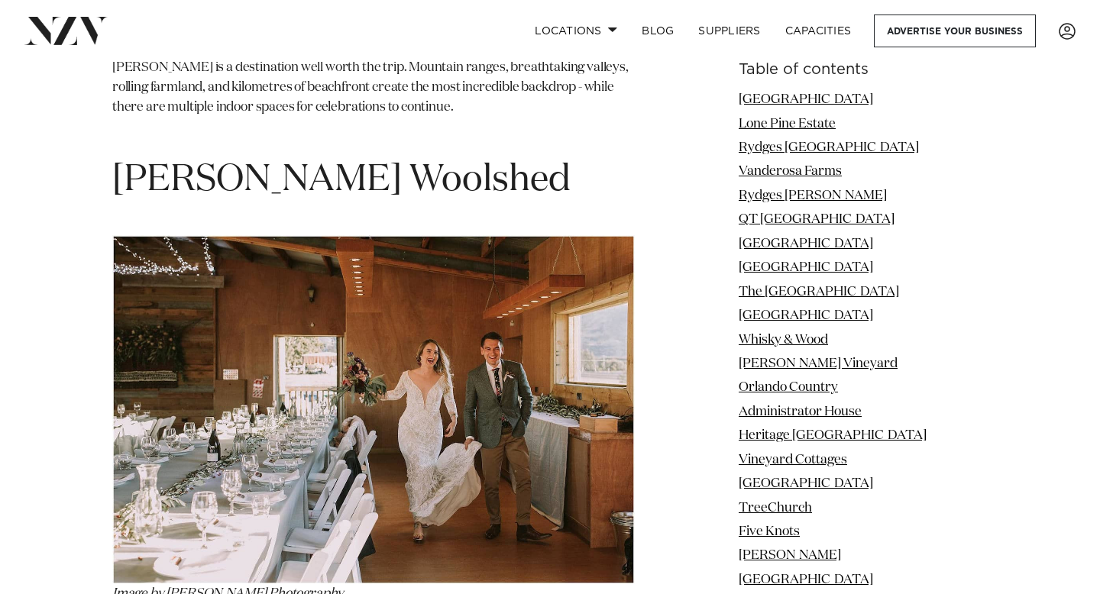
scroll to position [38627, 0]
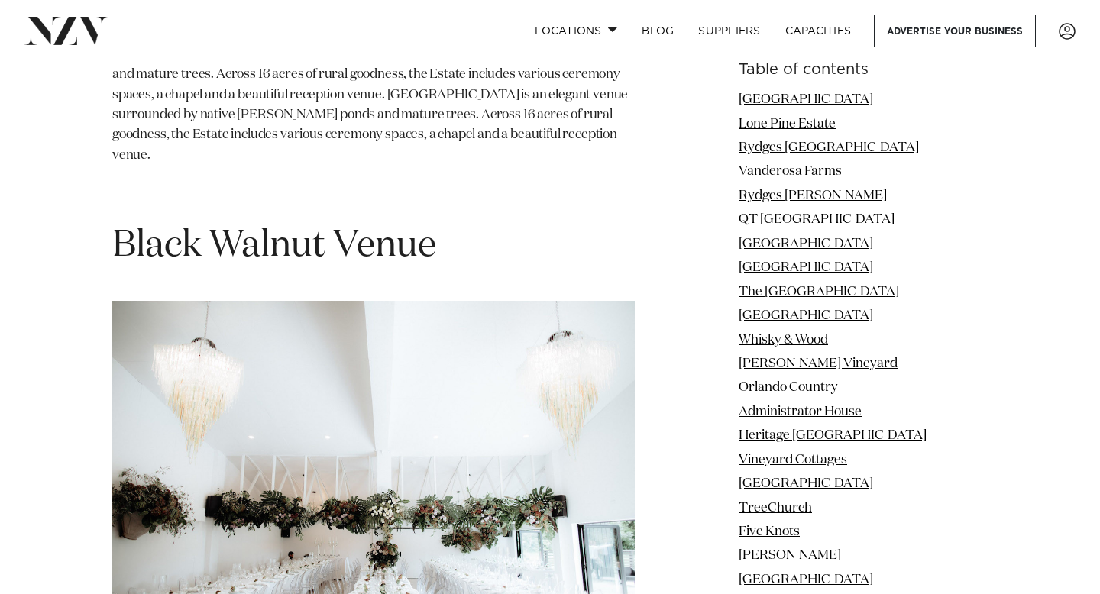
scroll to position [40329, 0]
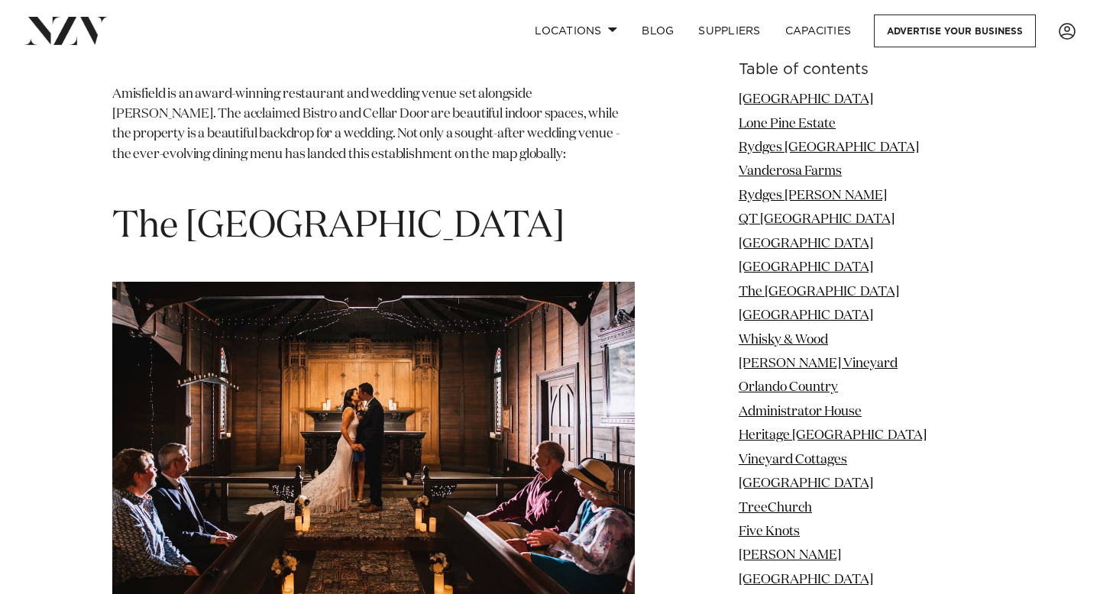
scroll to position [41501, 0]
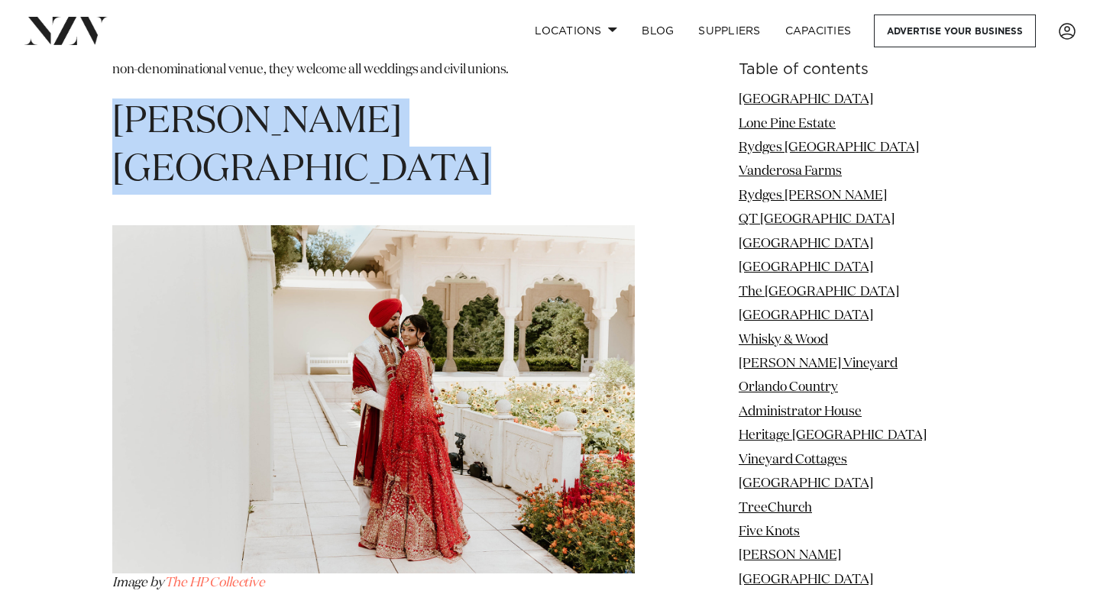
scroll to position [42151, 0]
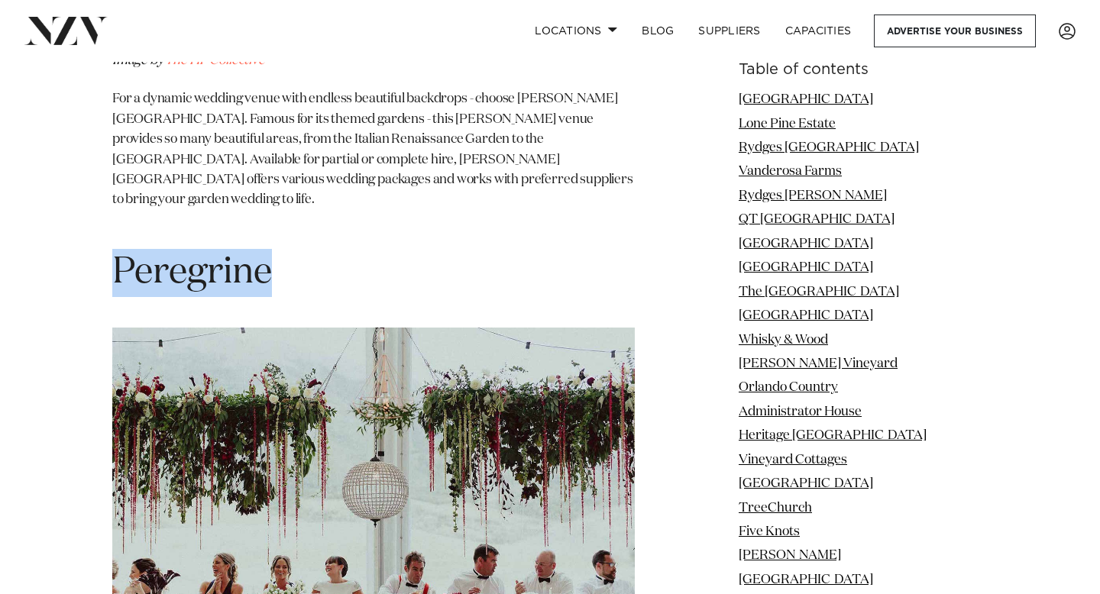
scroll to position [42739, 0]
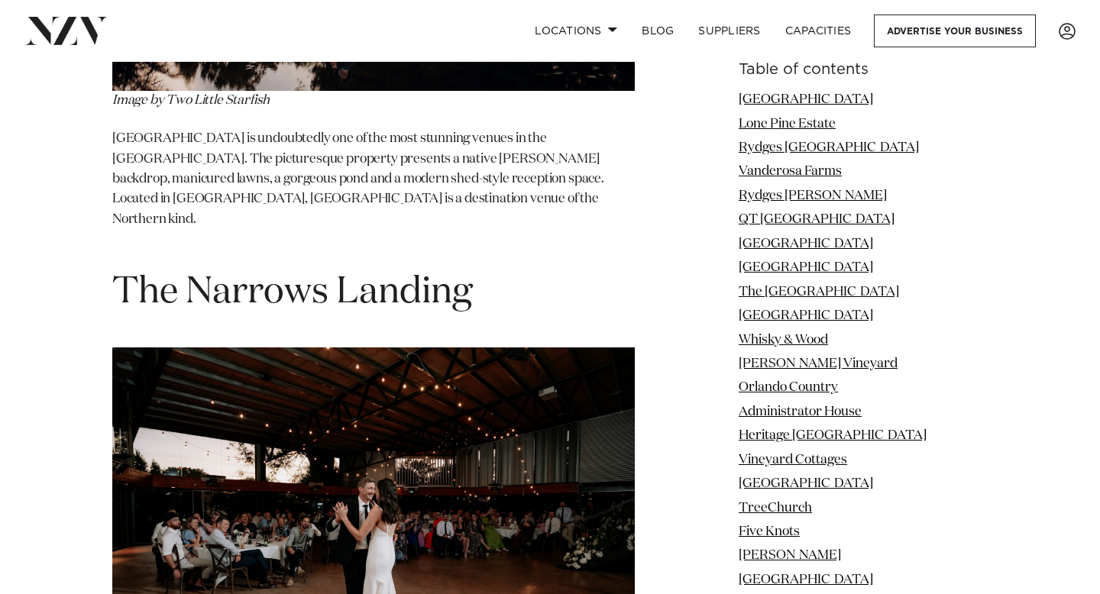
scroll to position [44580, 0]
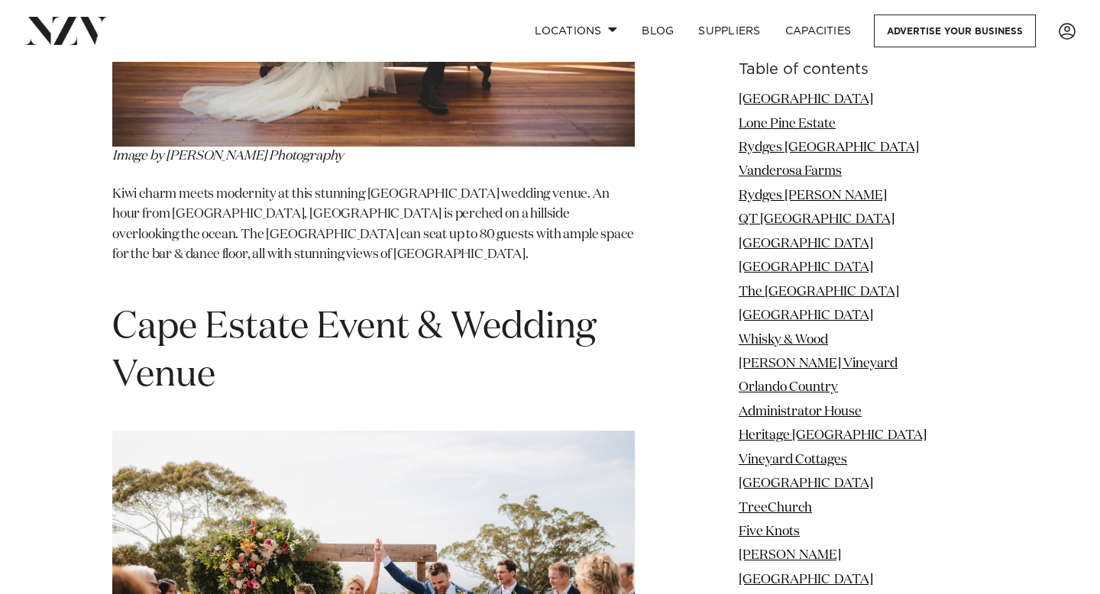
scroll to position [48212, 0]
